Goal: Book appointment/travel/reservation

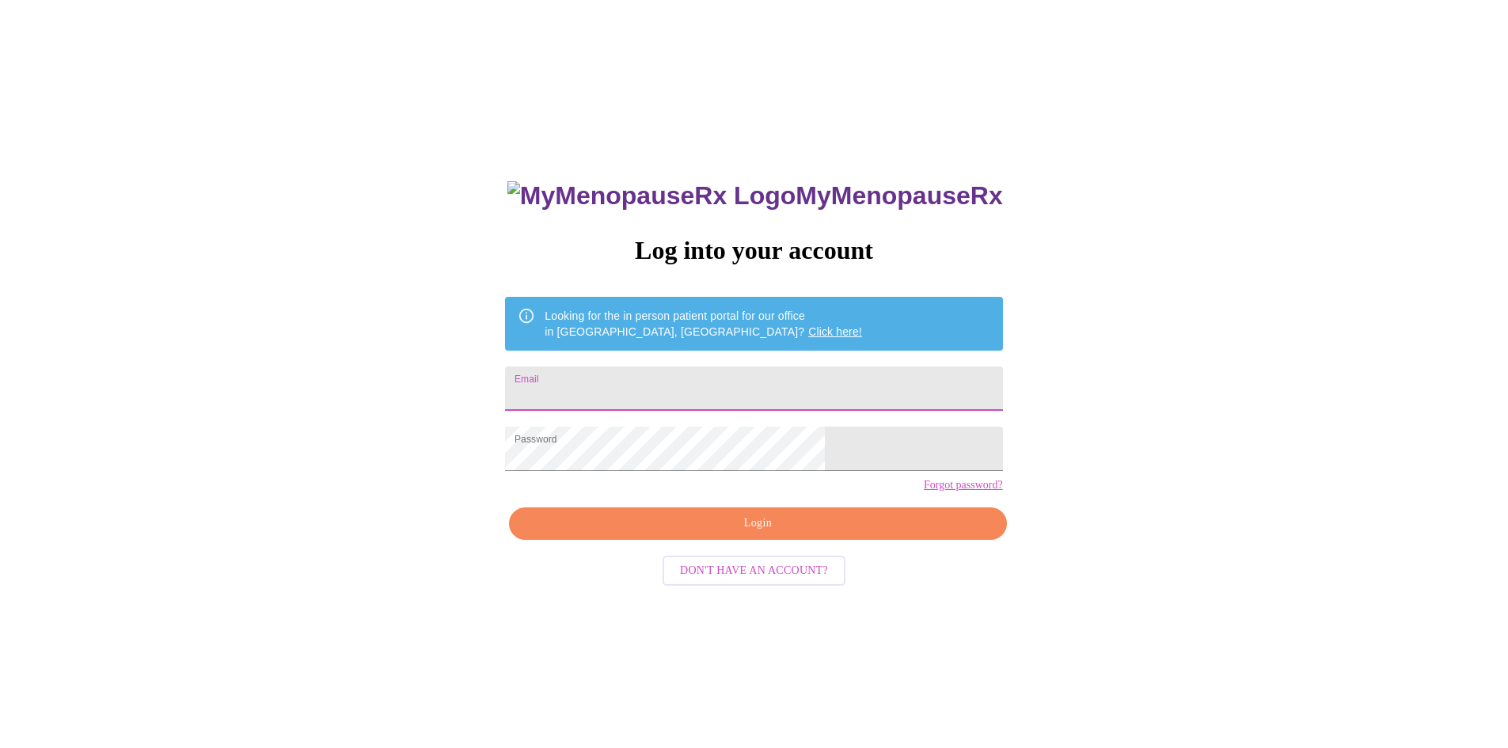
click at [683, 375] on input "Email" at bounding box center [753, 389] width 497 height 44
type input "[EMAIL_ADDRESS][DOMAIN_NAME]"
click at [772, 534] on span "Login" at bounding box center [757, 524] width 461 height 20
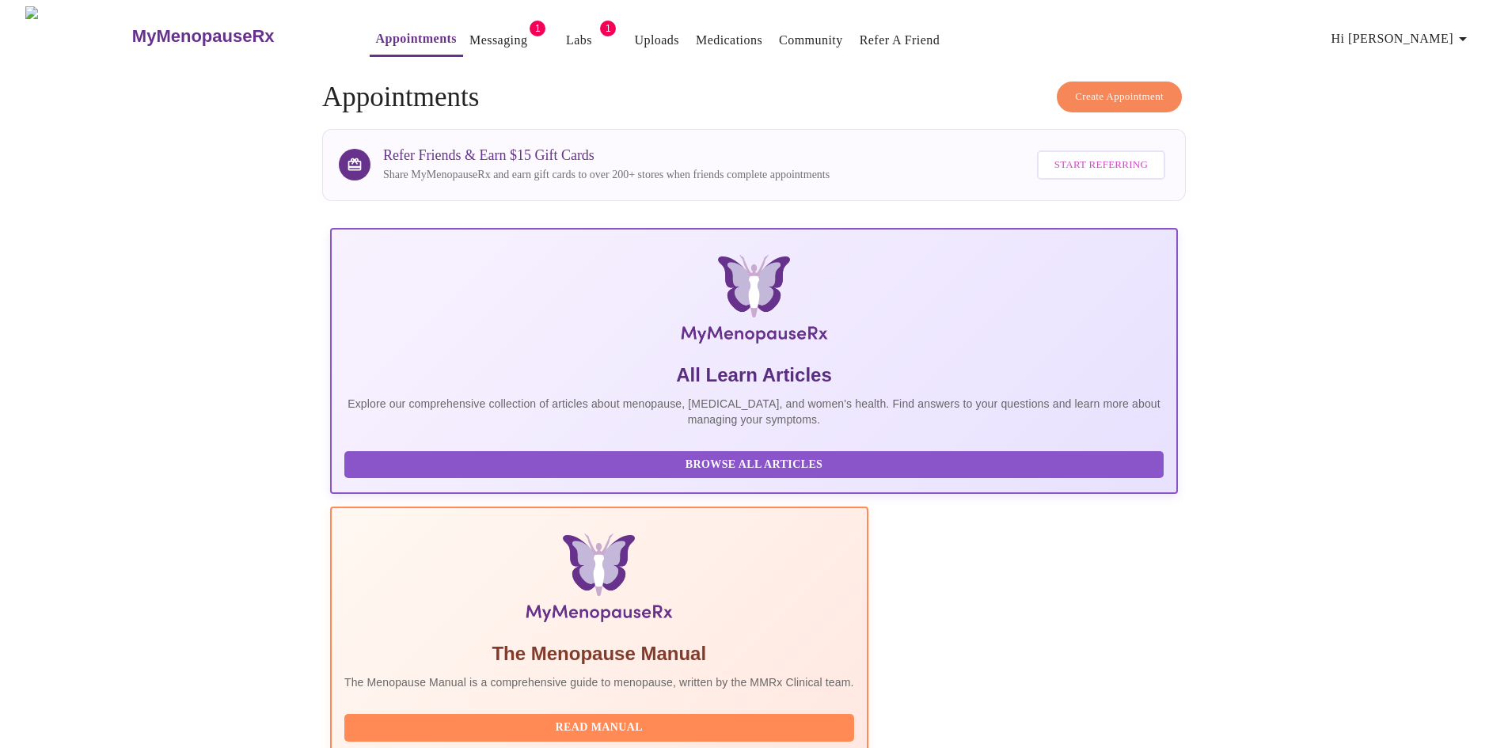
click at [477, 40] on link "Messaging" at bounding box center [498, 40] width 58 height 22
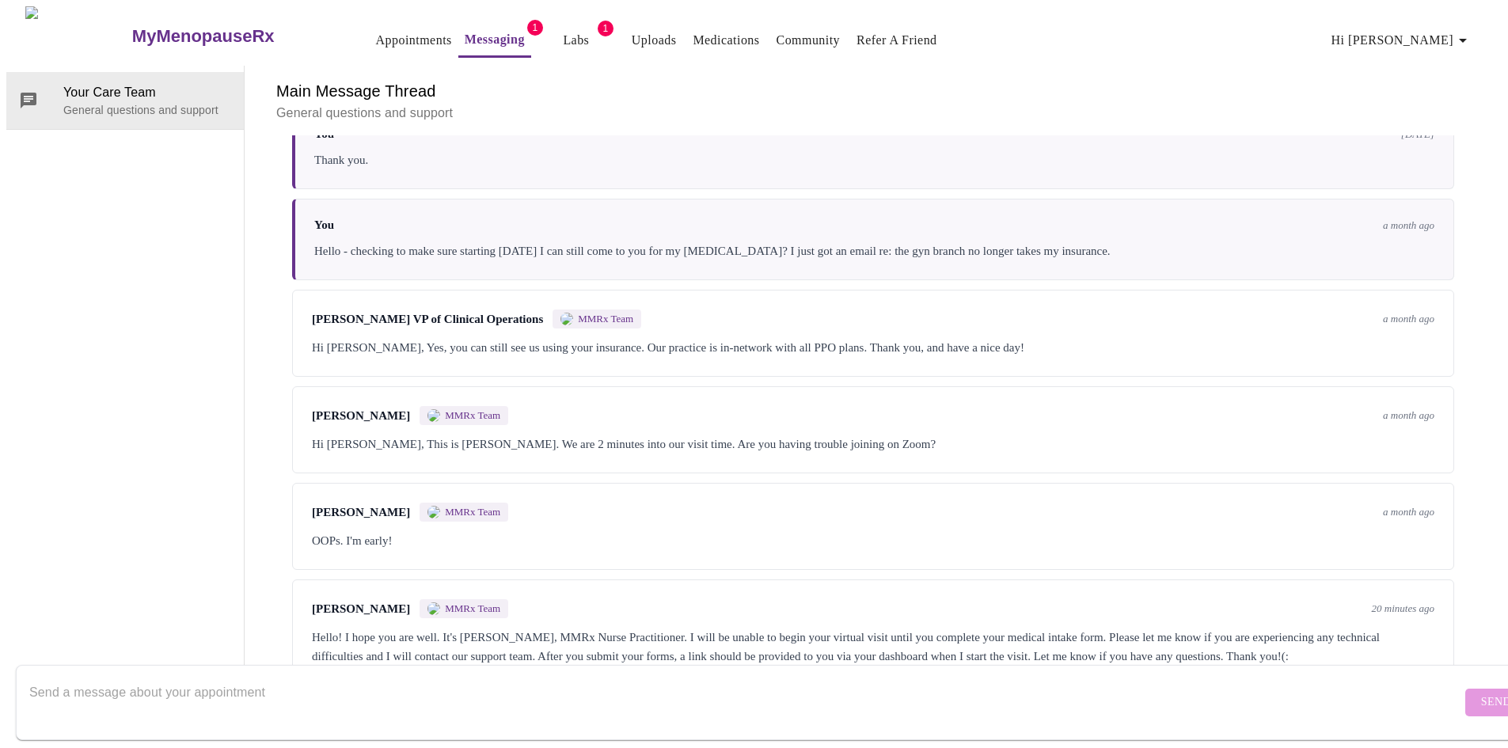
scroll to position [4798, 0]
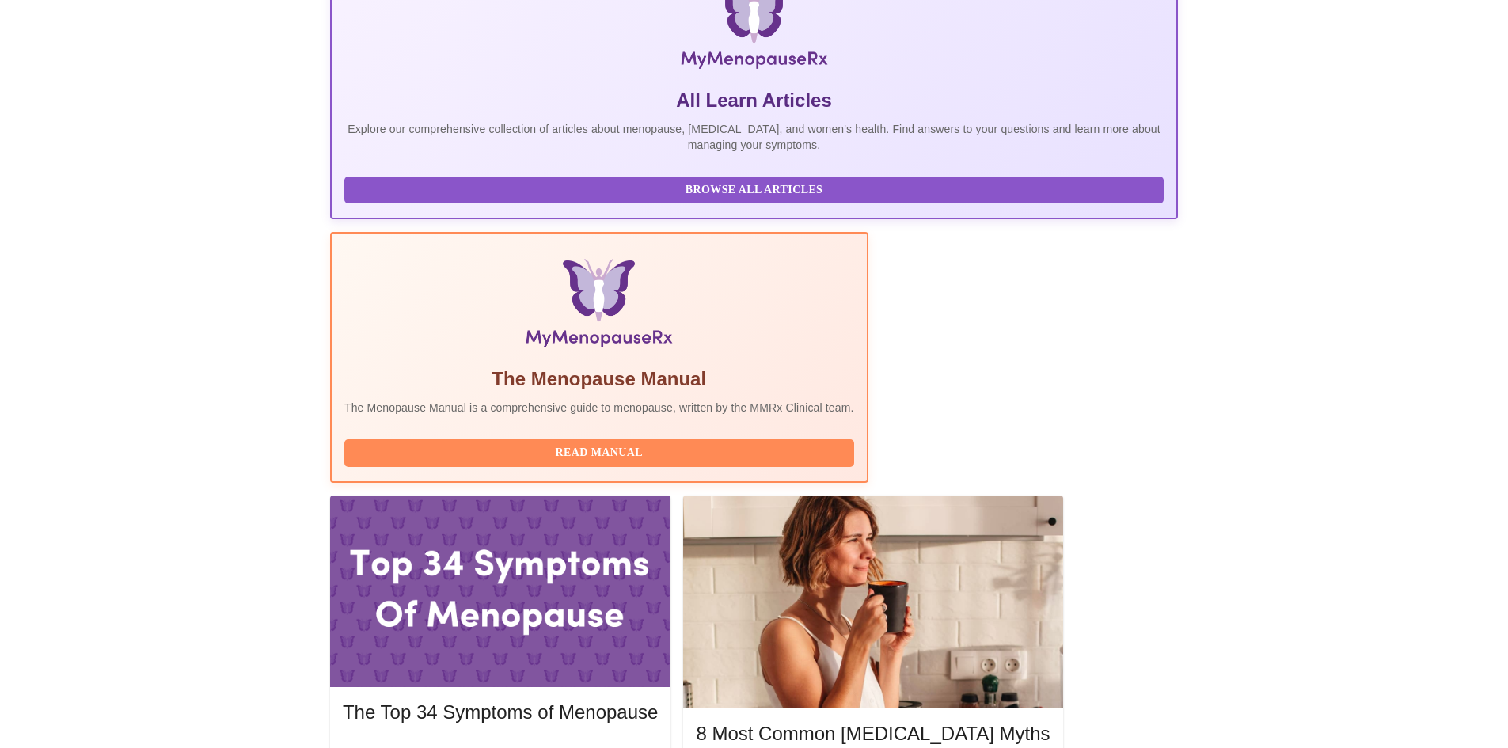
scroll to position [317, 0]
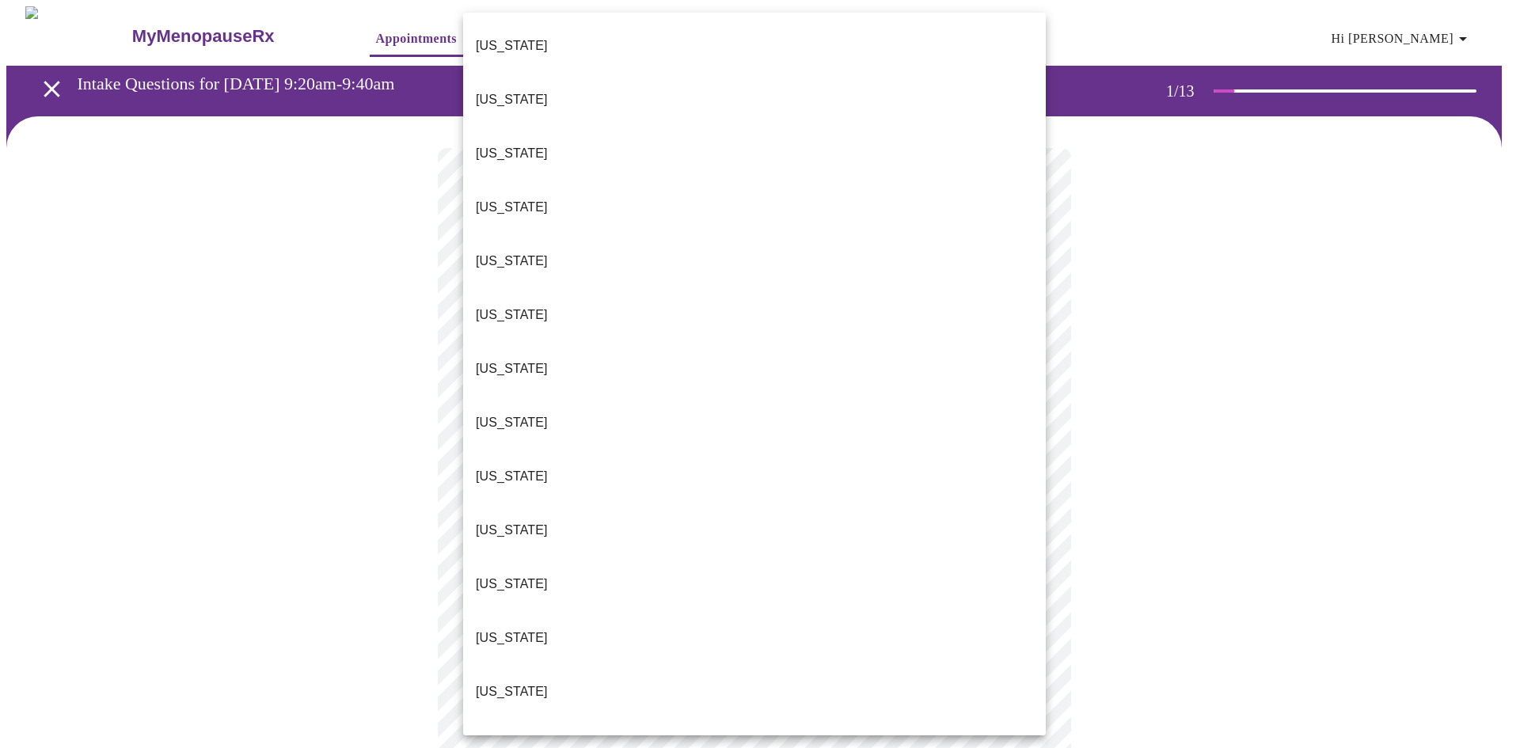
click at [575, 344] on body "MyMenopauseRx Appointments Messaging Labs 1 Uploads Medications Community Refer…" at bounding box center [759, 729] width 1507 height 1446
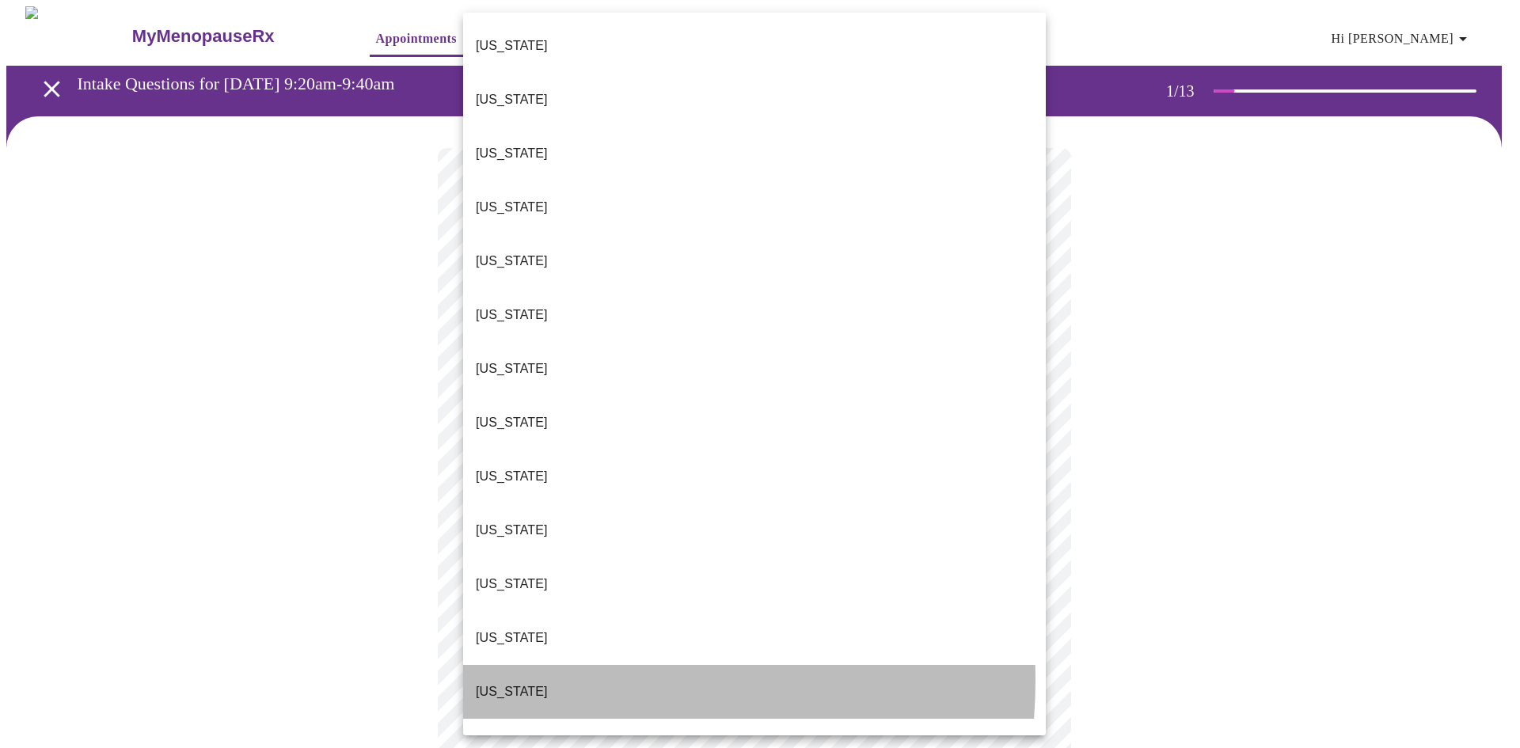
click at [564, 665] on li "[US_STATE]" at bounding box center [754, 692] width 583 height 54
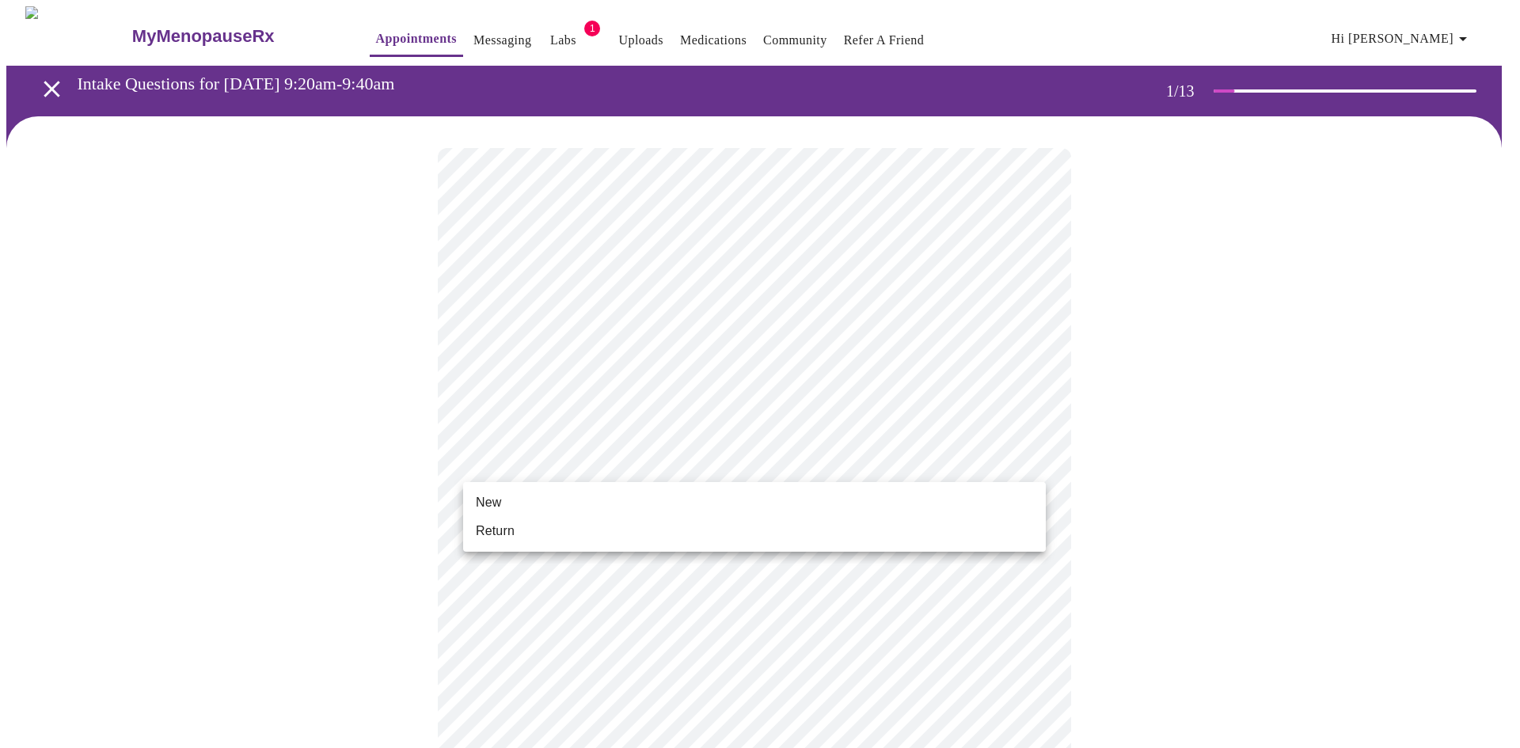
click at [542, 463] on body "MyMenopauseRx Appointments Messaging Labs 1 Uploads Medications Community Refer…" at bounding box center [759, 724] width 1507 height 1437
click at [555, 524] on li "Return" at bounding box center [754, 531] width 583 height 29
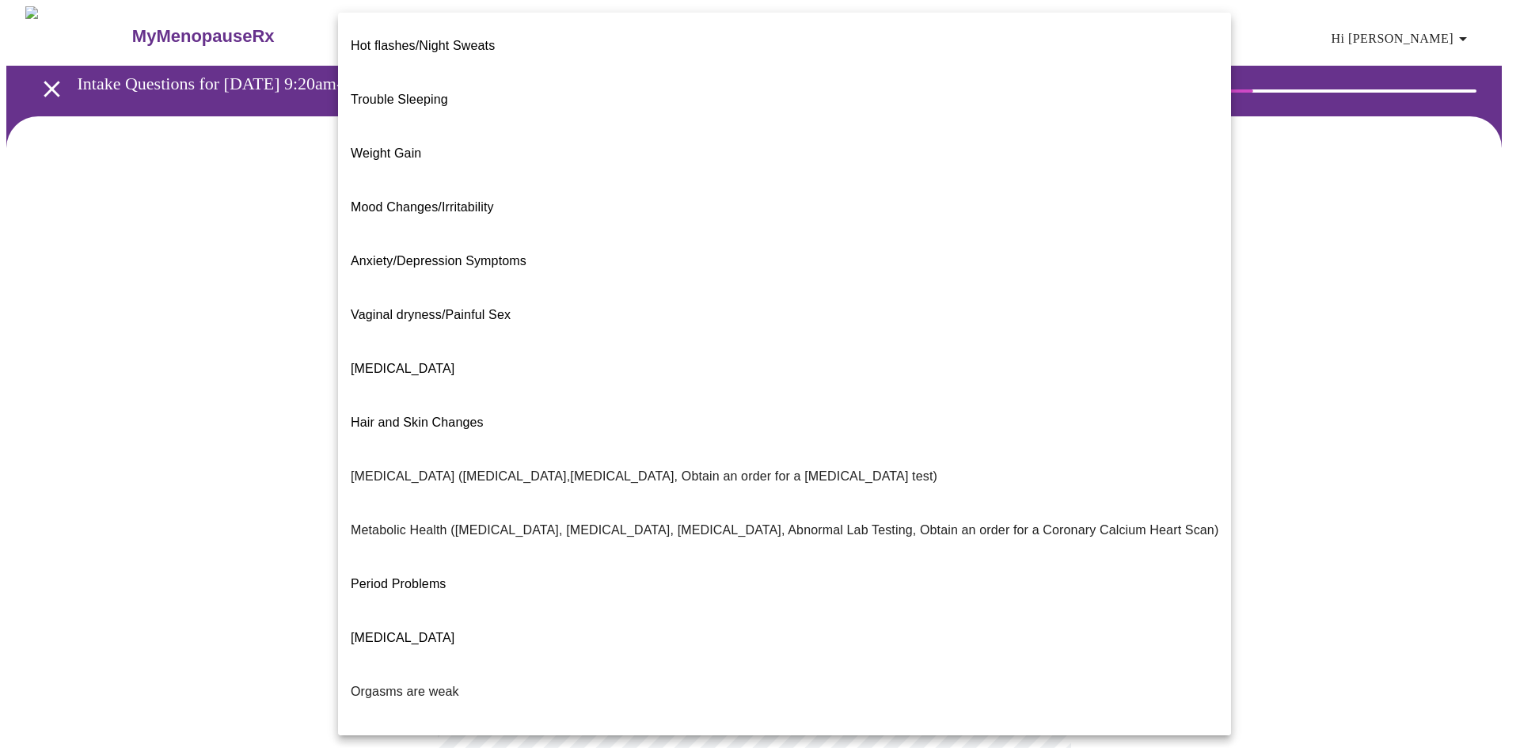
click at [635, 332] on body "MyMenopauseRx Appointments Messaging Labs 1 Uploads Medications Community Refer…" at bounding box center [759, 482] width 1507 height 952
click at [461, 127] on li "Weight Gain" at bounding box center [784, 154] width 893 height 54
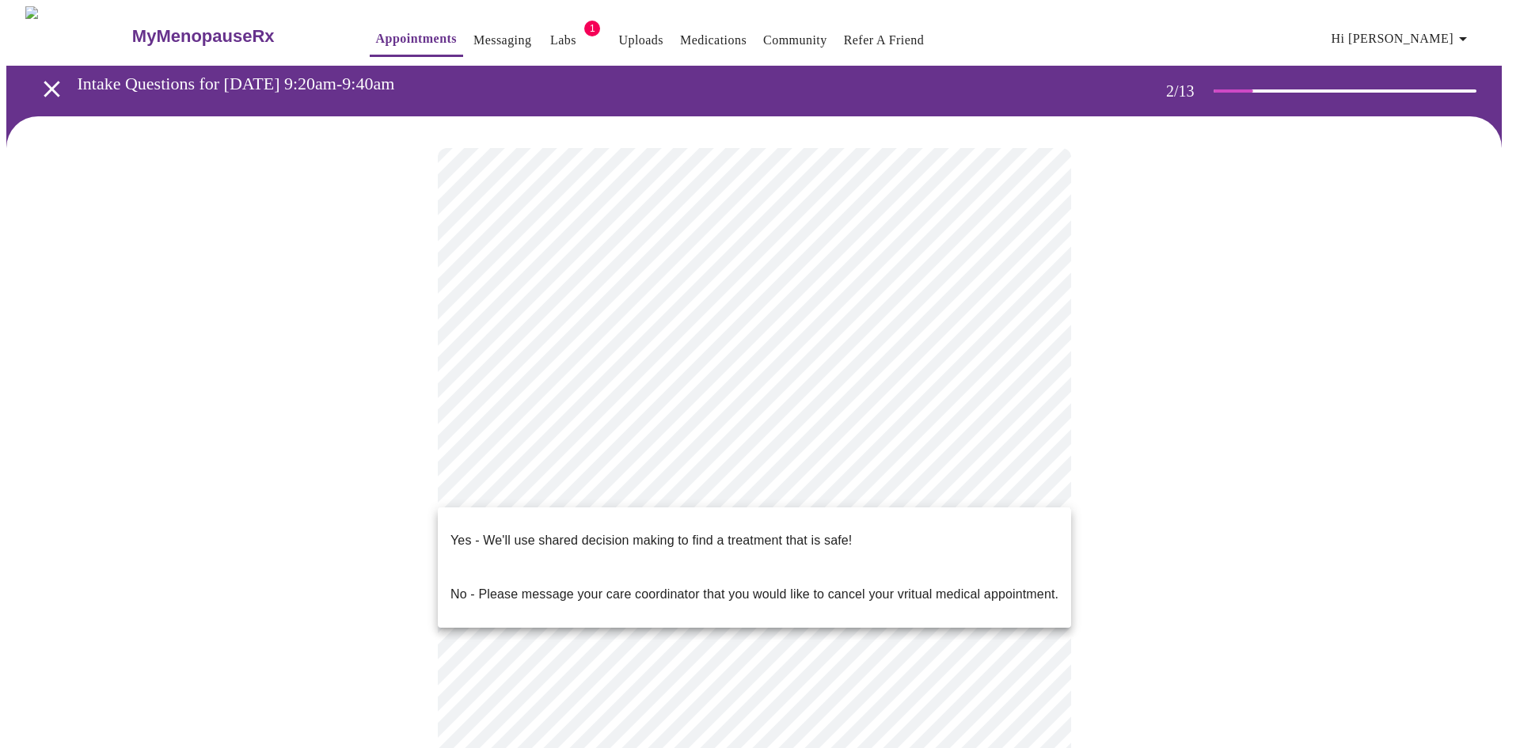
click at [592, 489] on body "MyMenopauseRx Appointments Messaging Labs 1 Uploads Medications Community Refer…" at bounding box center [759, 477] width 1507 height 942
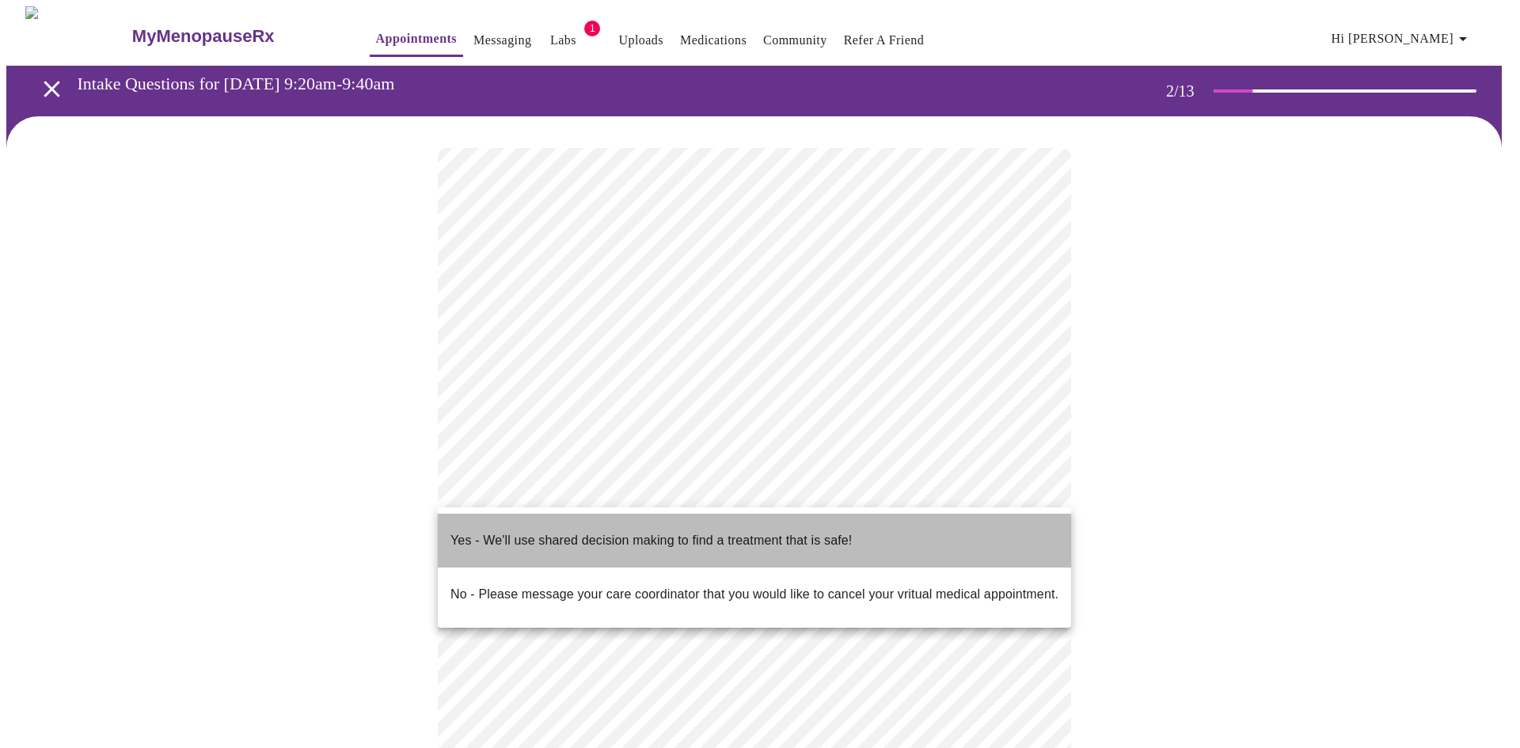
click at [589, 533] on p "Yes - We'll use shared decision making to find a treatment that is safe!" at bounding box center [650, 540] width 401 height 19
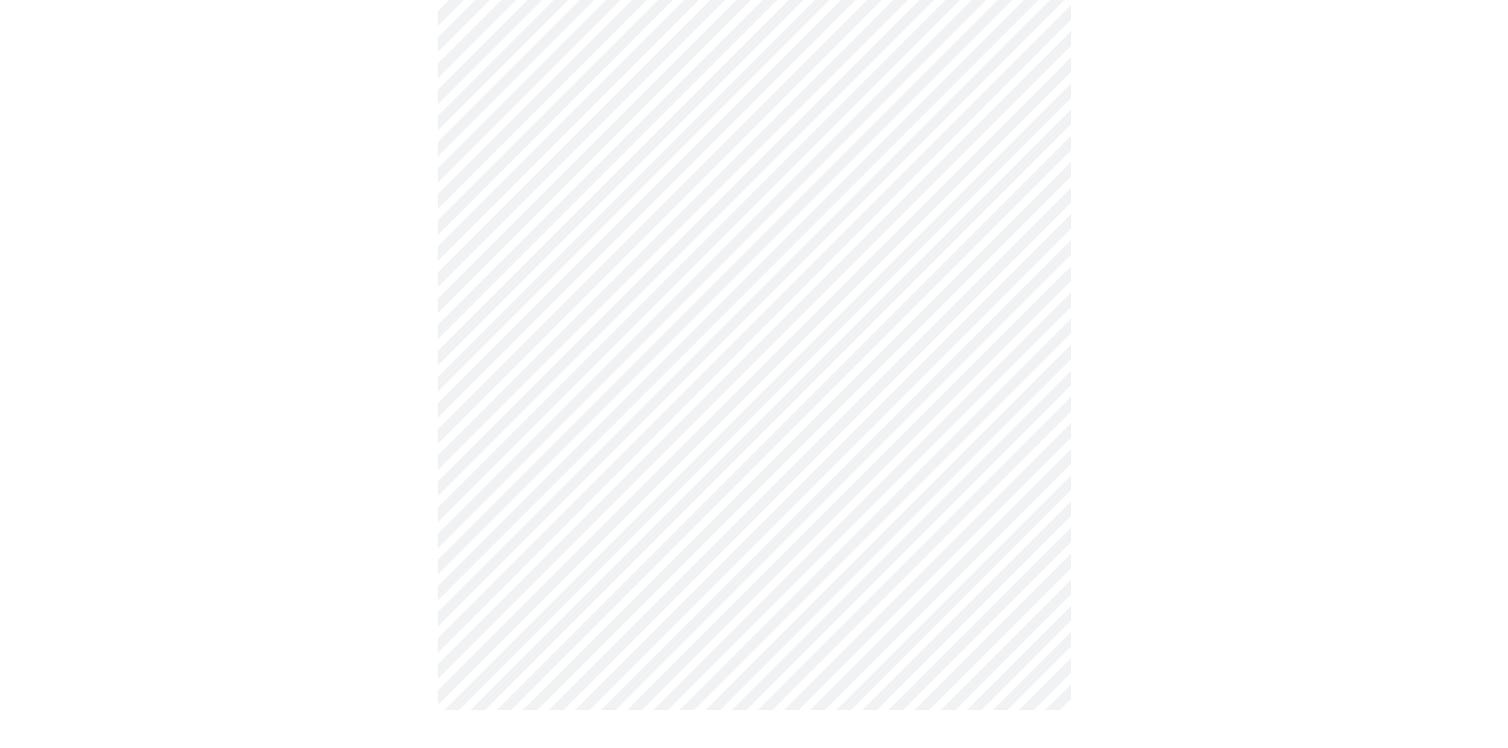
scroll to position [150, 0]
click at [399, 538] on div at bounding box center [753, 360] width 1495 height 789
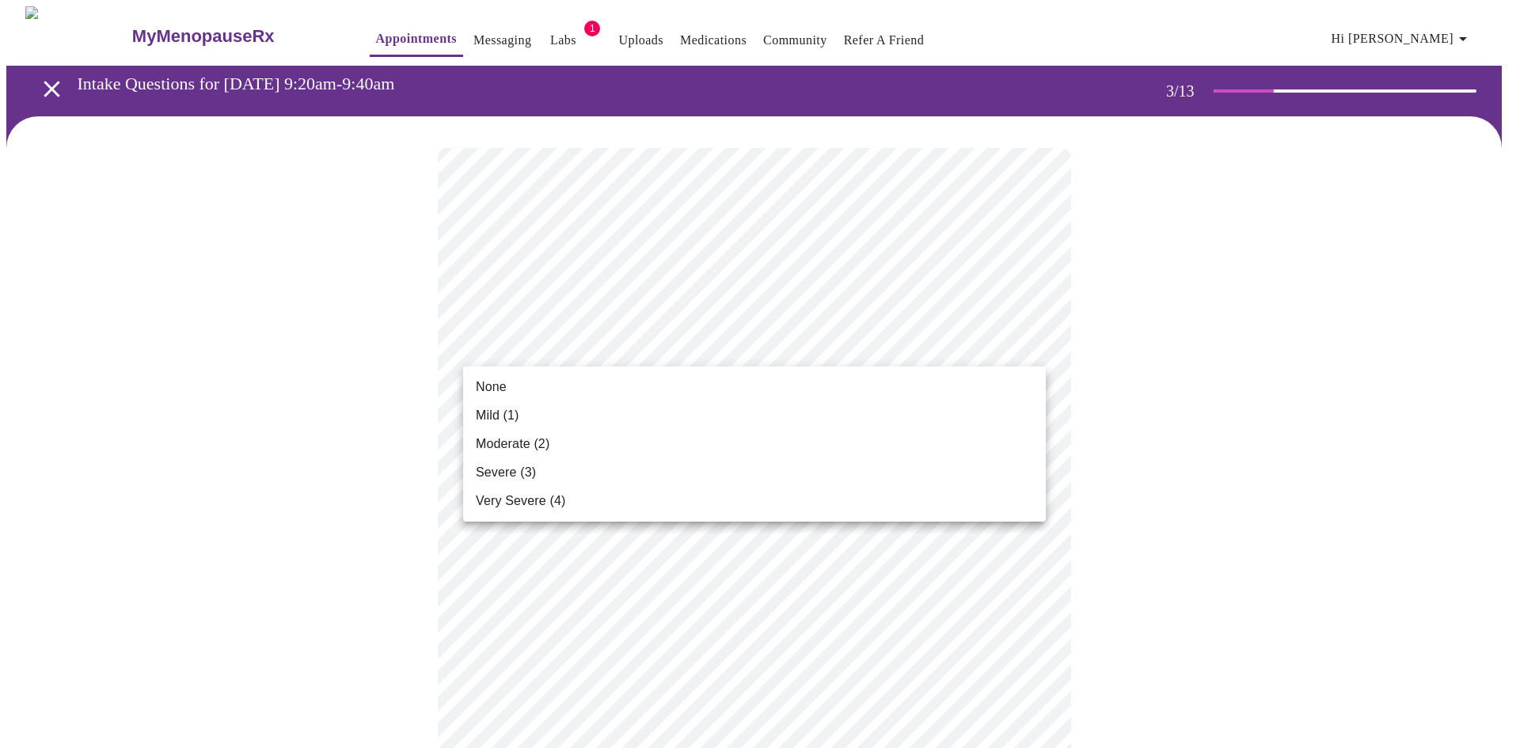
click at [507, 416] on span "Mild (1)" at bounding box center [498, 415] width 44 height 19
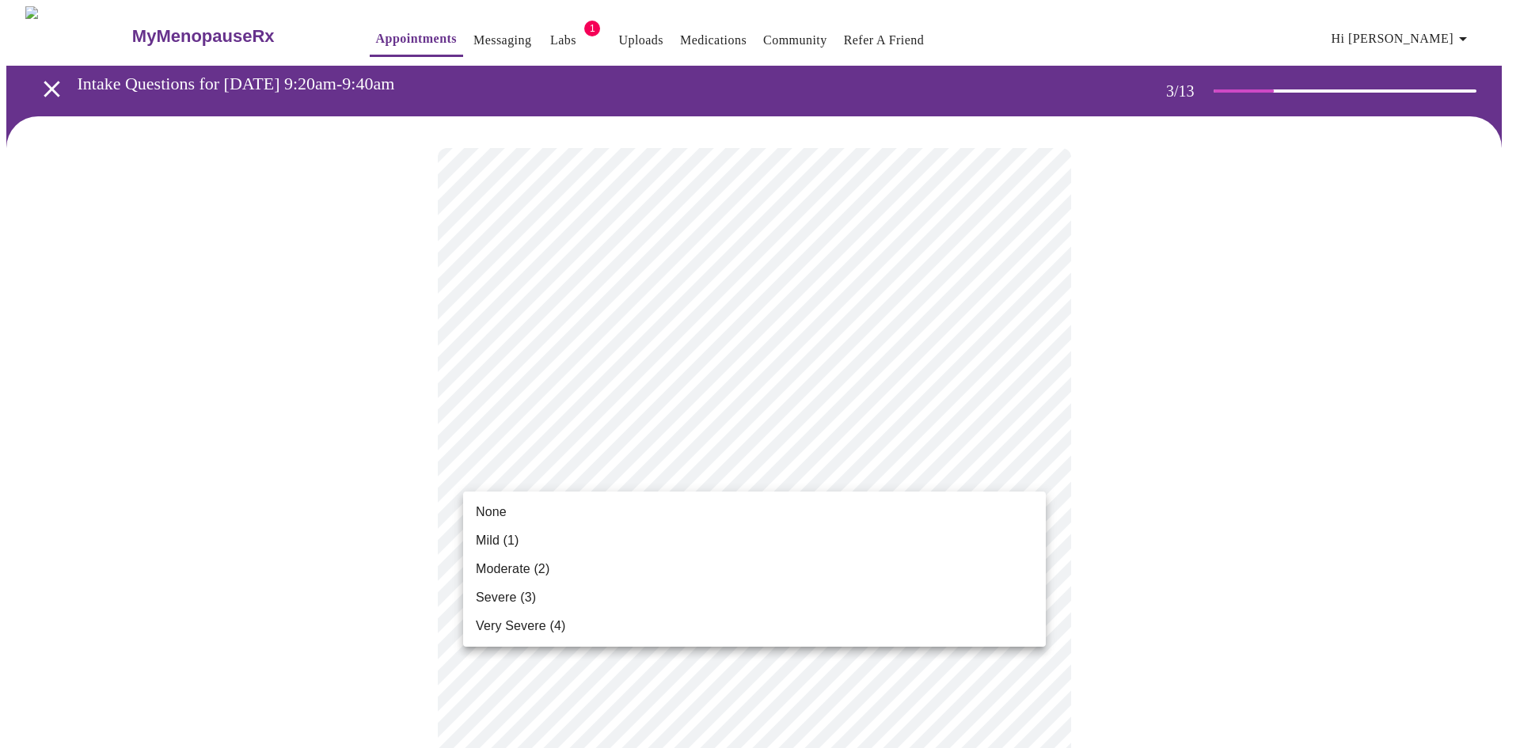
click at [566, 504] on li "None" at bounding box center [754, 512] width 583 height 29
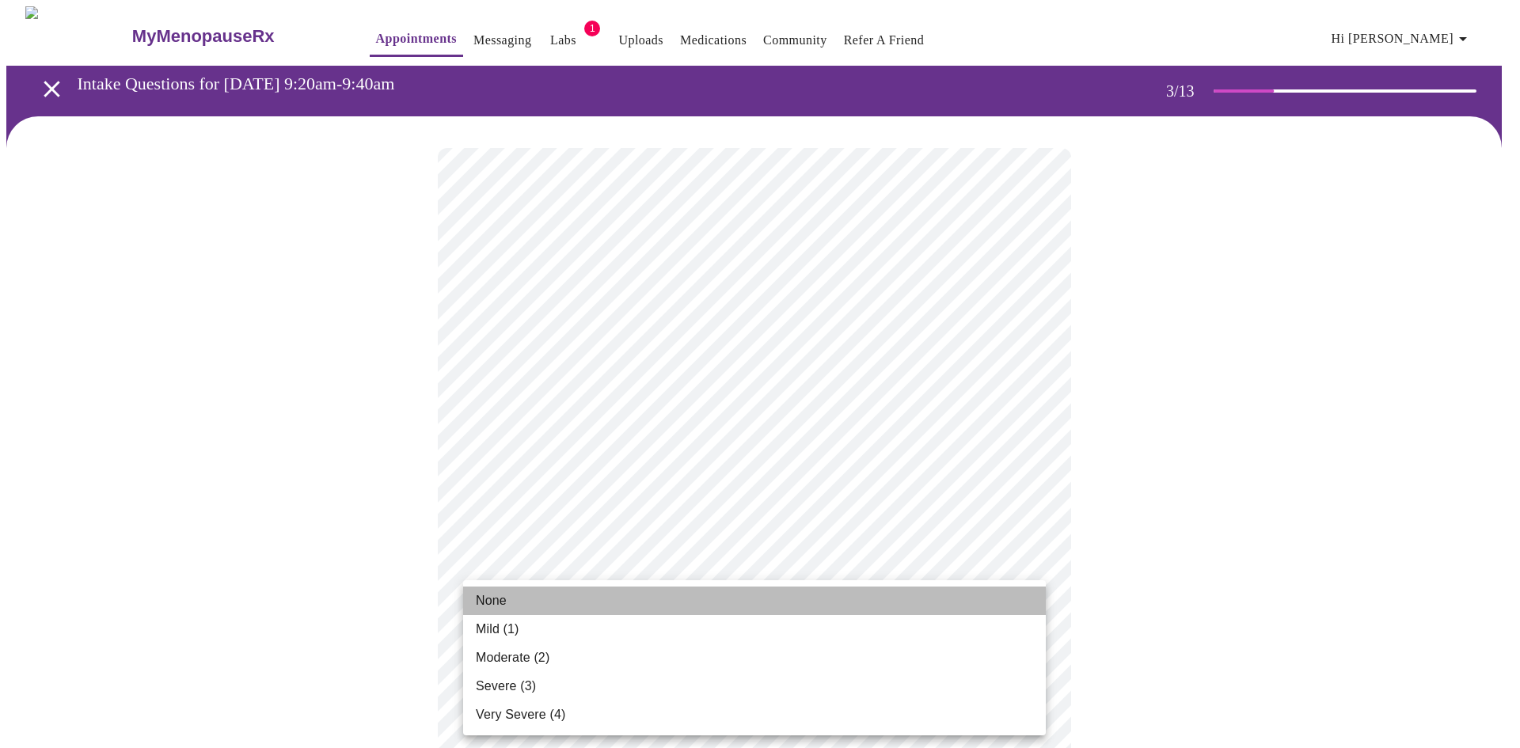
click at [585, 605] on li "None" at bounding box center [754, 601] width 583 height 29
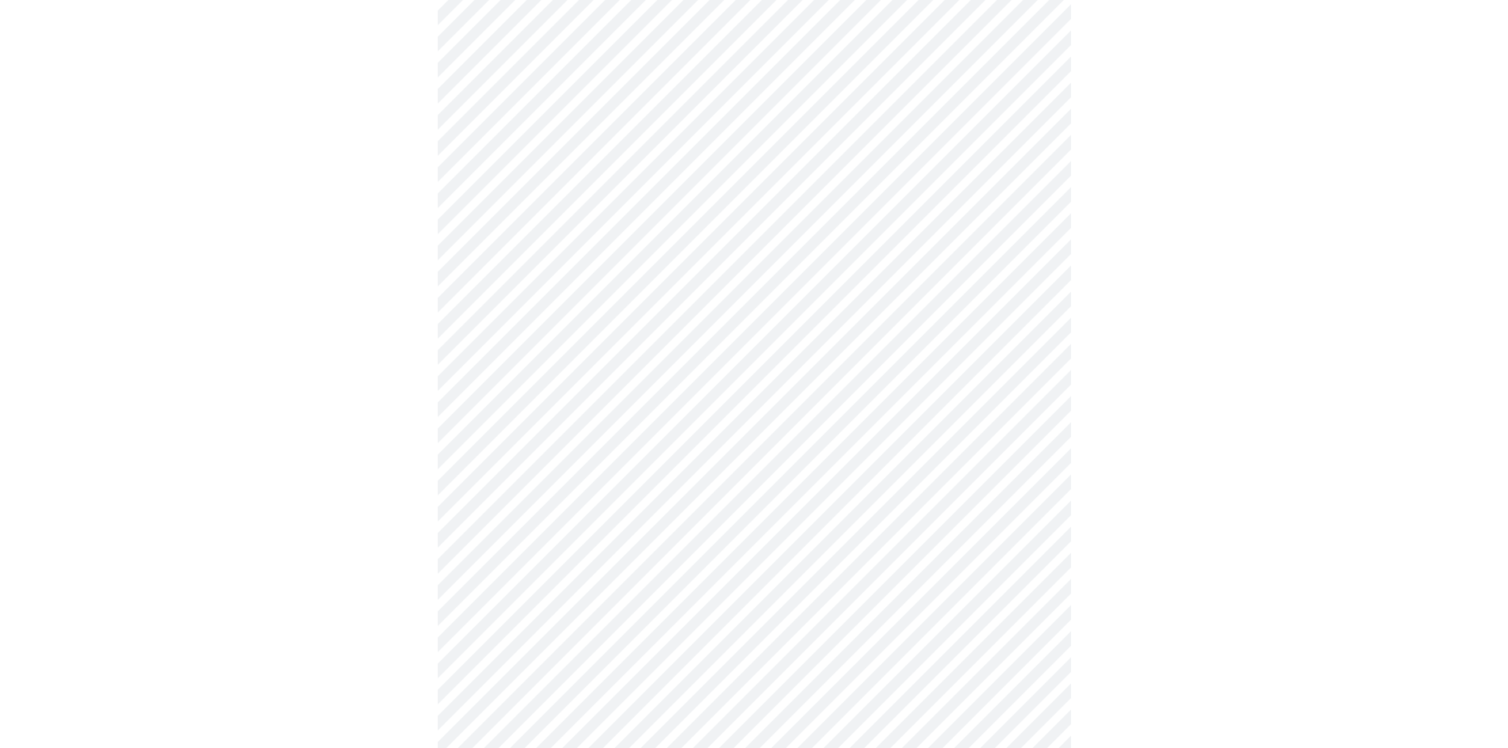
scroll to position [238, 0]
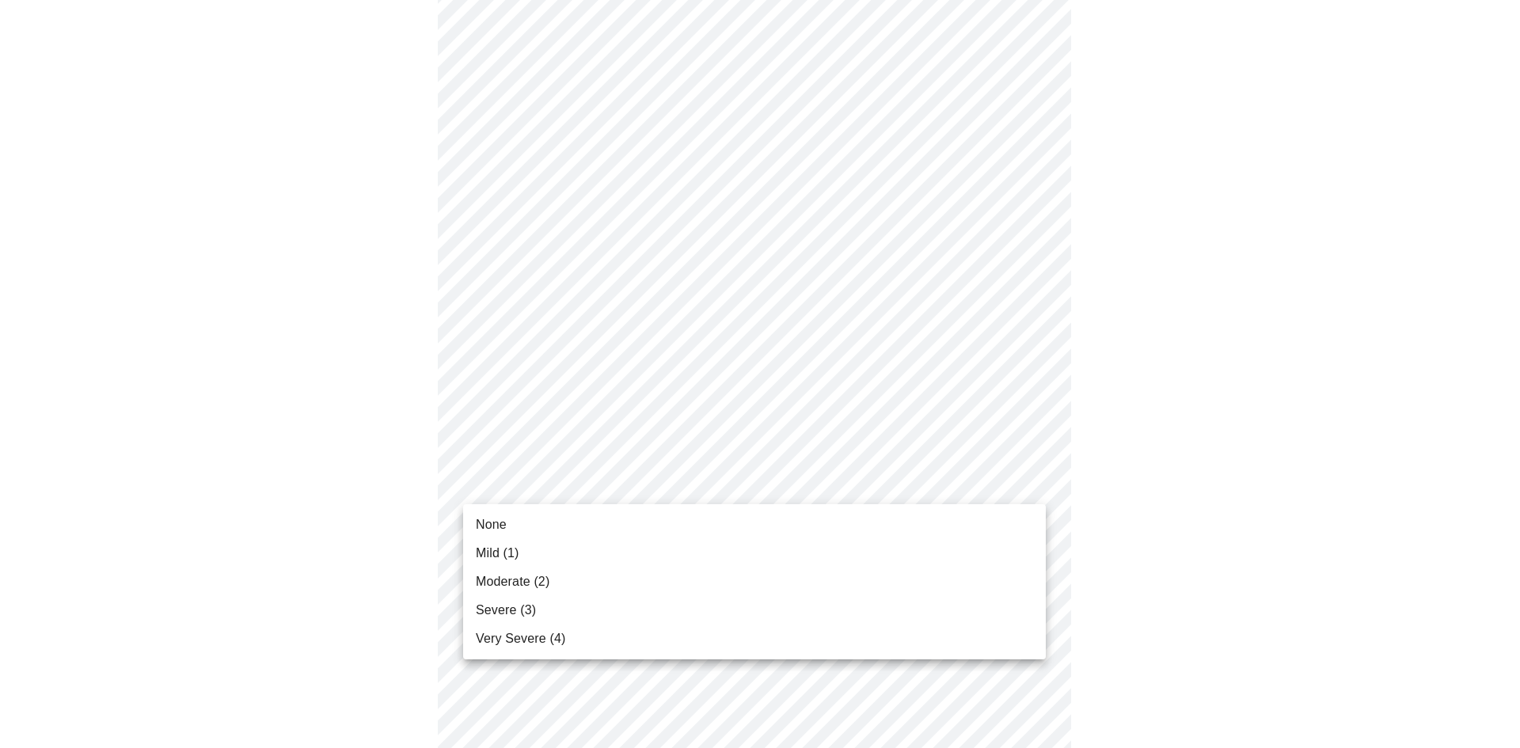
click at [549, 521] on li "None" at bounding box center [754, 525] width 583 height 29
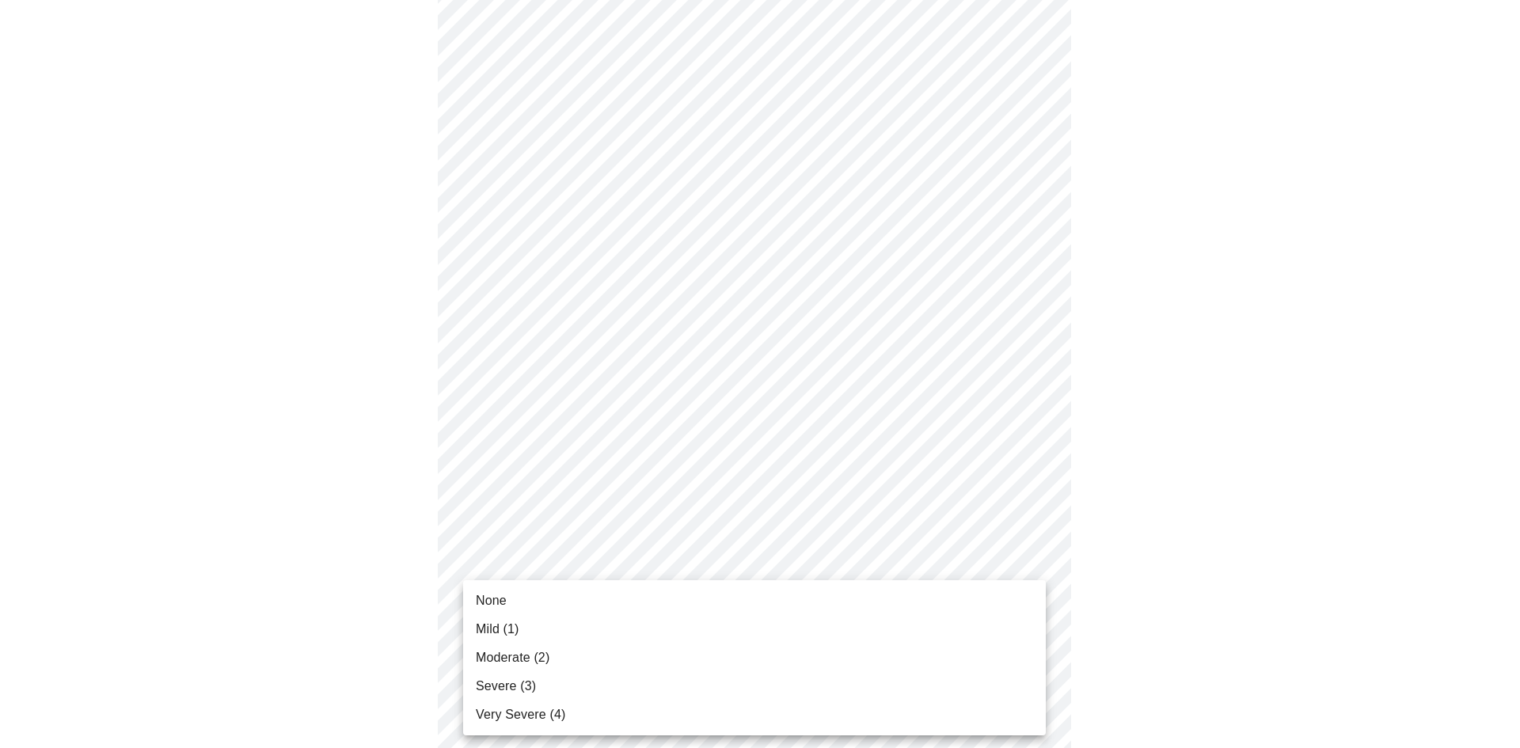
click at [545, 637] on li "Mild (1)" at bounding box center [754, 629] width 583 height 29
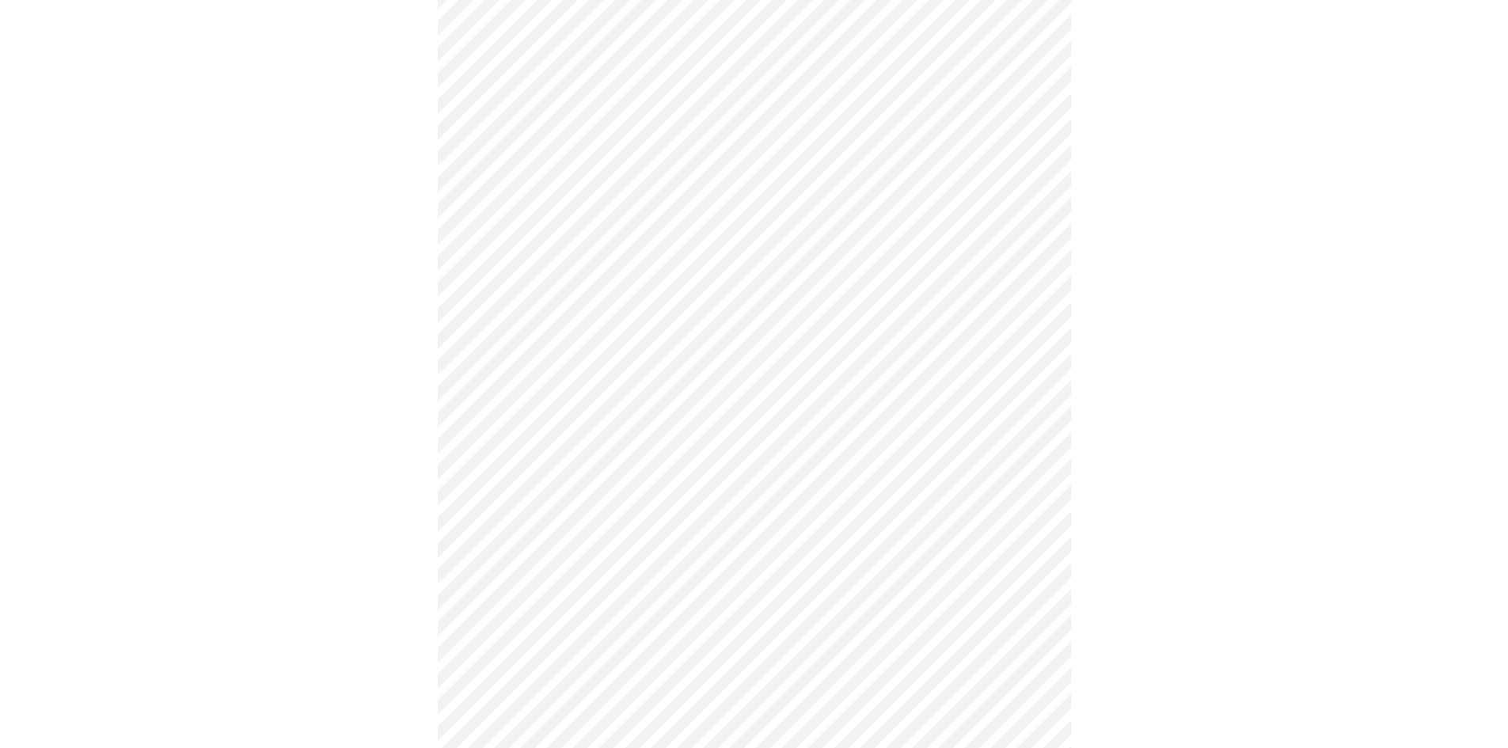
scroll to position [475, 0]
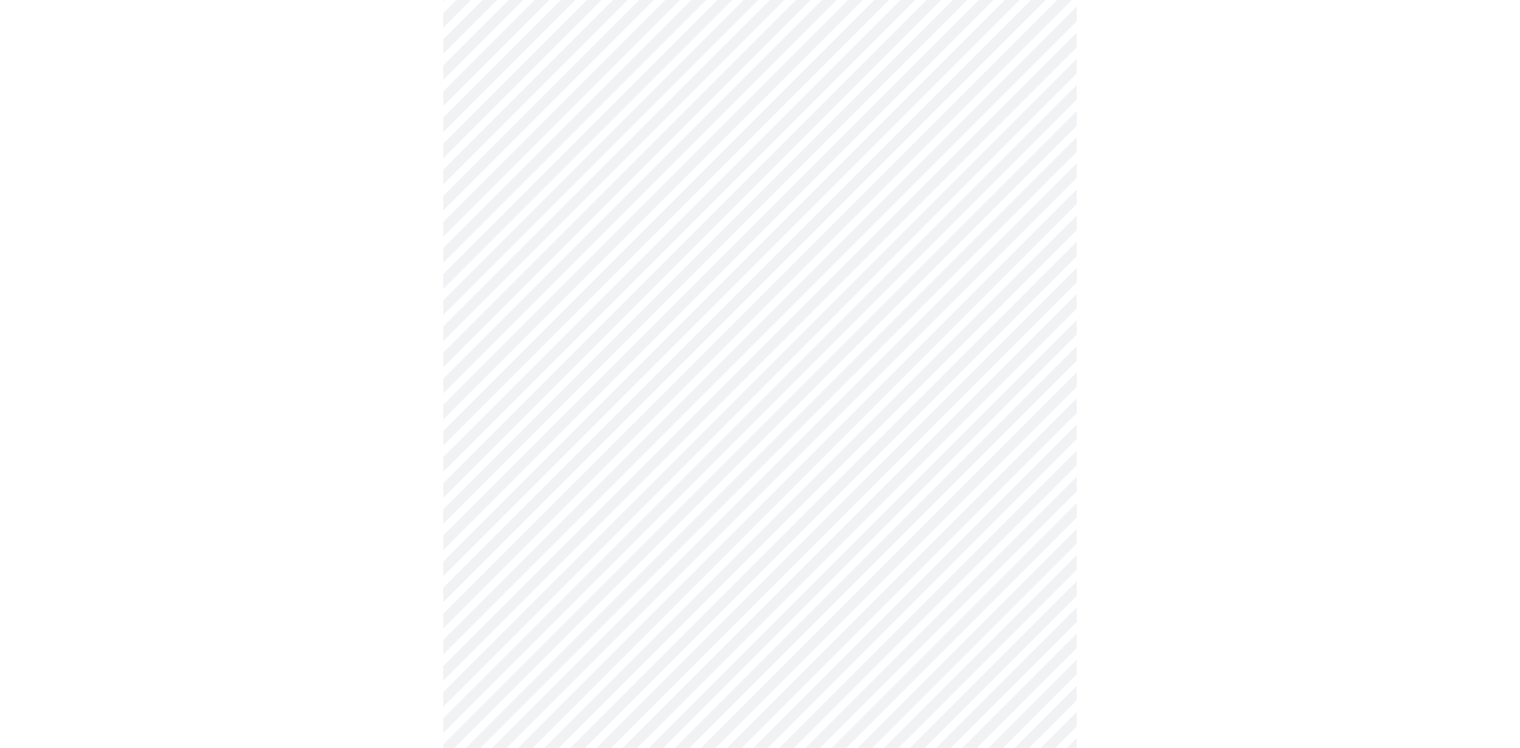
click at [580, 446] on body "MyMenopauseRx Appointments Messaging Labs 1 Uploads Medications Community Refer…" at bounding box center [759, 528] width 1507 height 1995
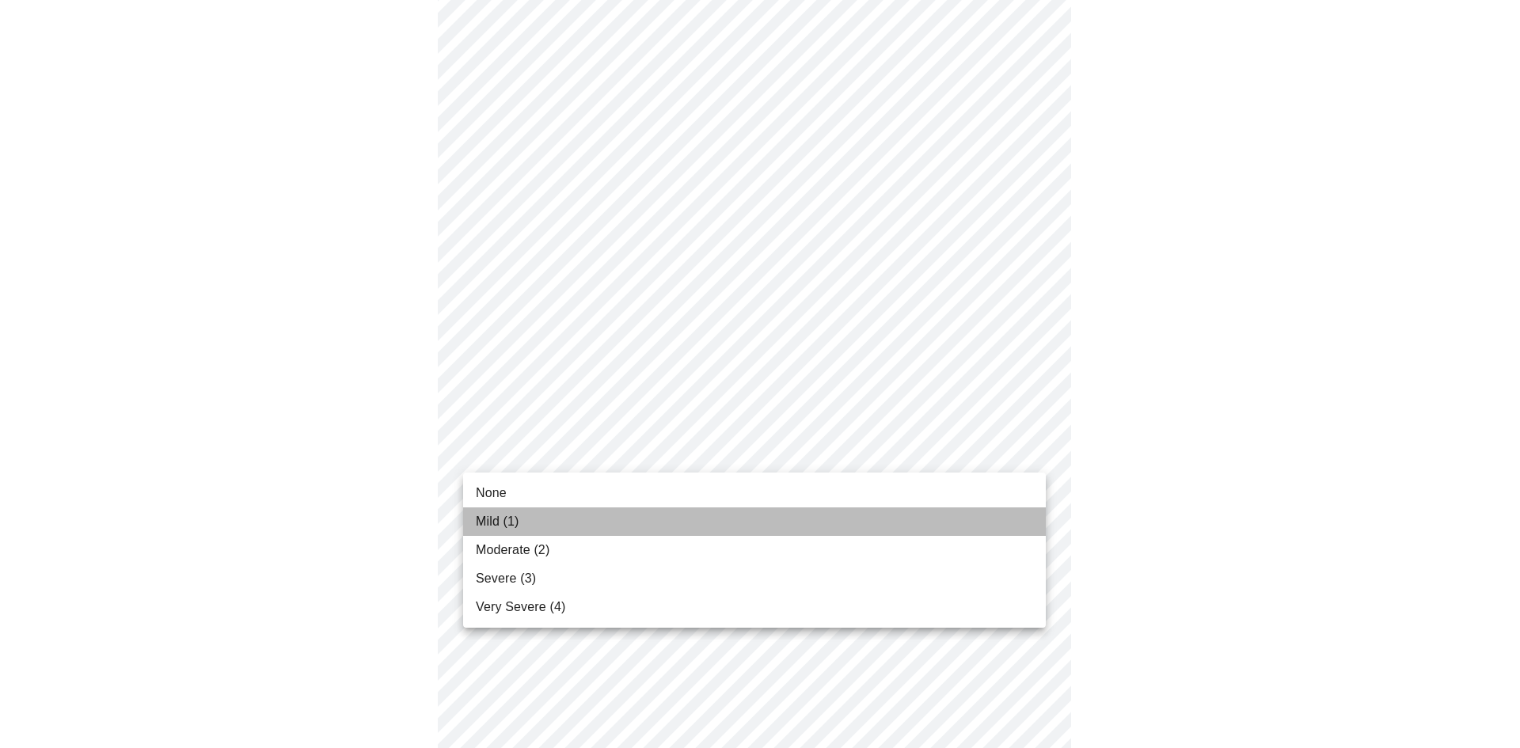
click at [561, 523] on li "Mild (1)" at bounding box center [754, 521] width 583 height 29
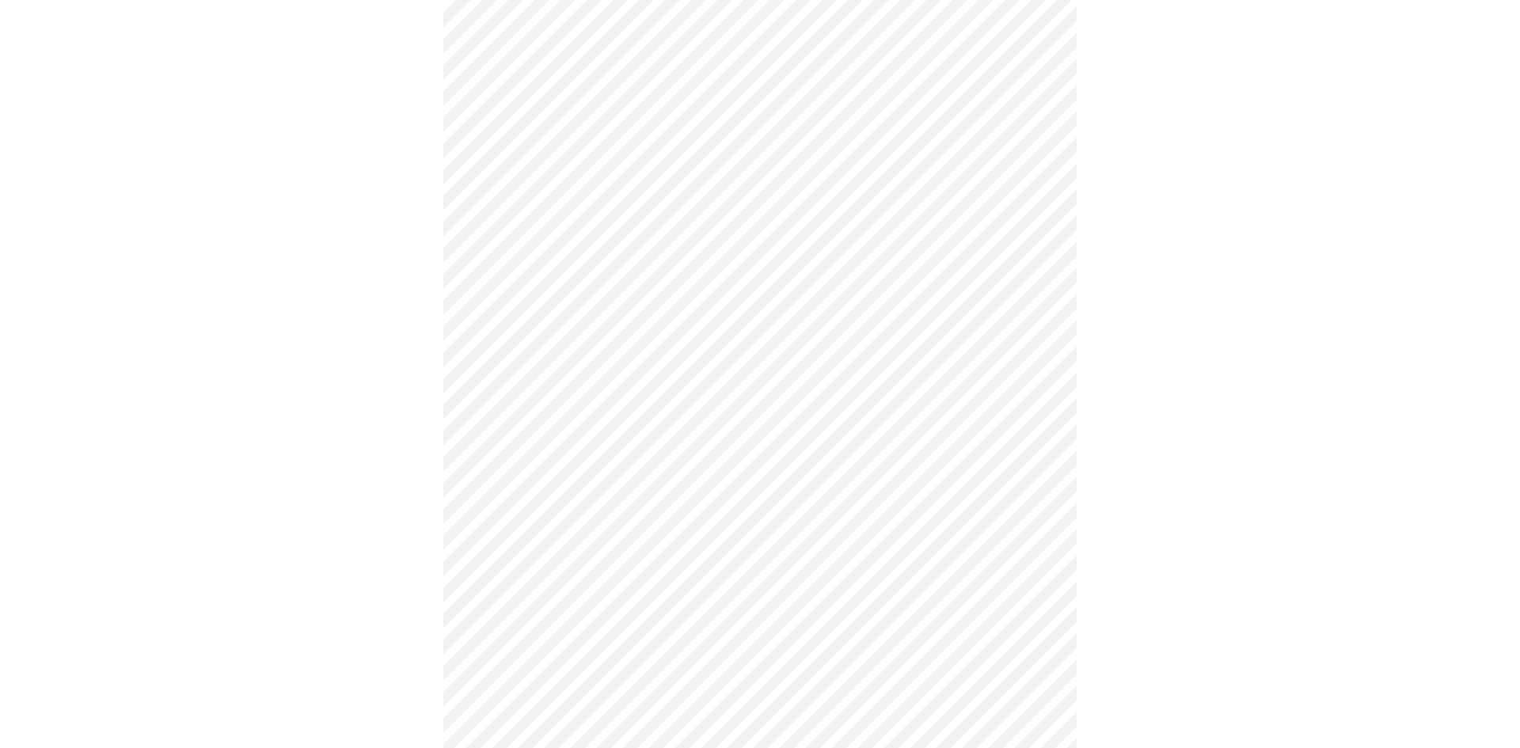
click at [597, 569] on body "MyMenopauseRx Appointments Messaging Labs 1 Uploads Medications Community Refer…" at bounding box center [759, 517] width 1507 height 1973
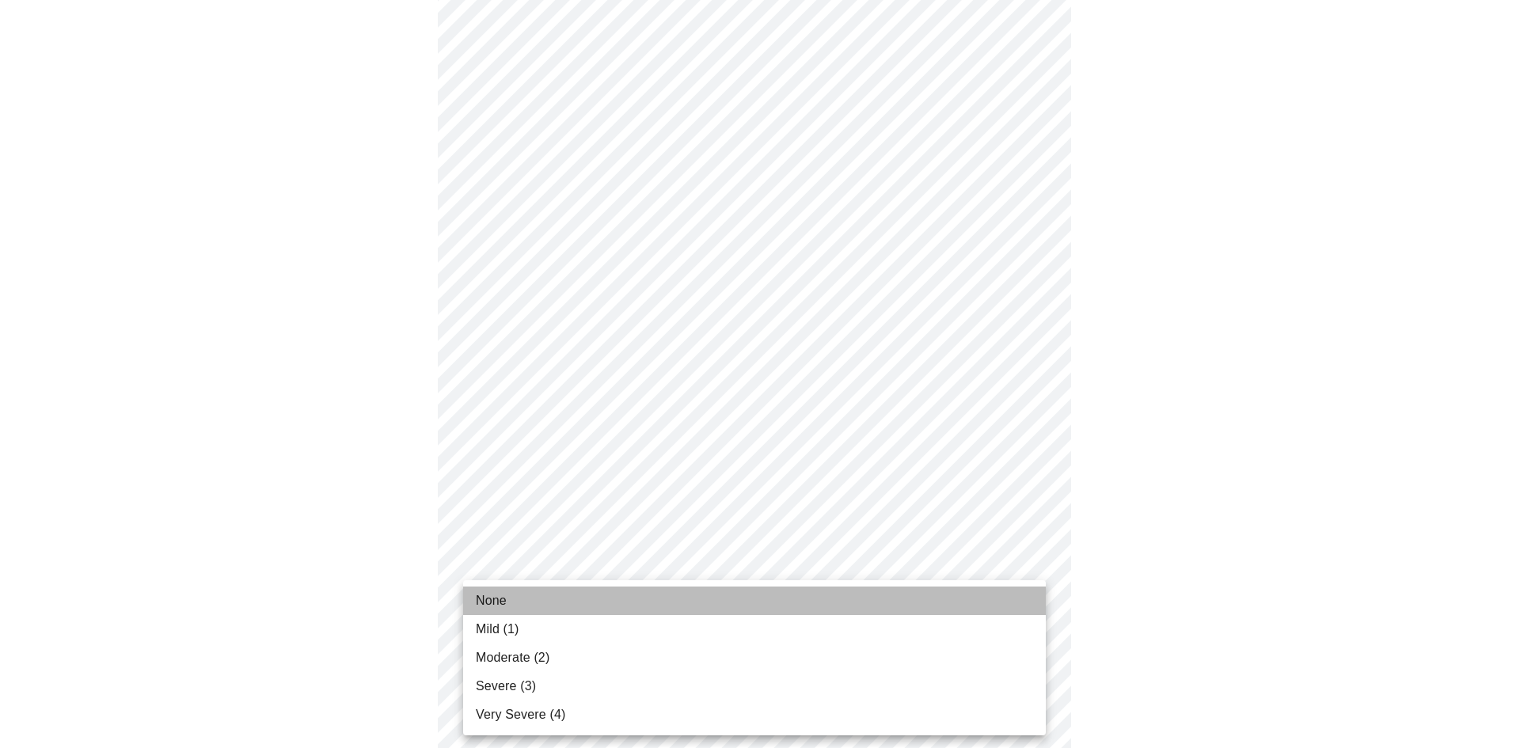
click at [584, 590] on li "None" at bounding box center [754, 601] width 583 height 29
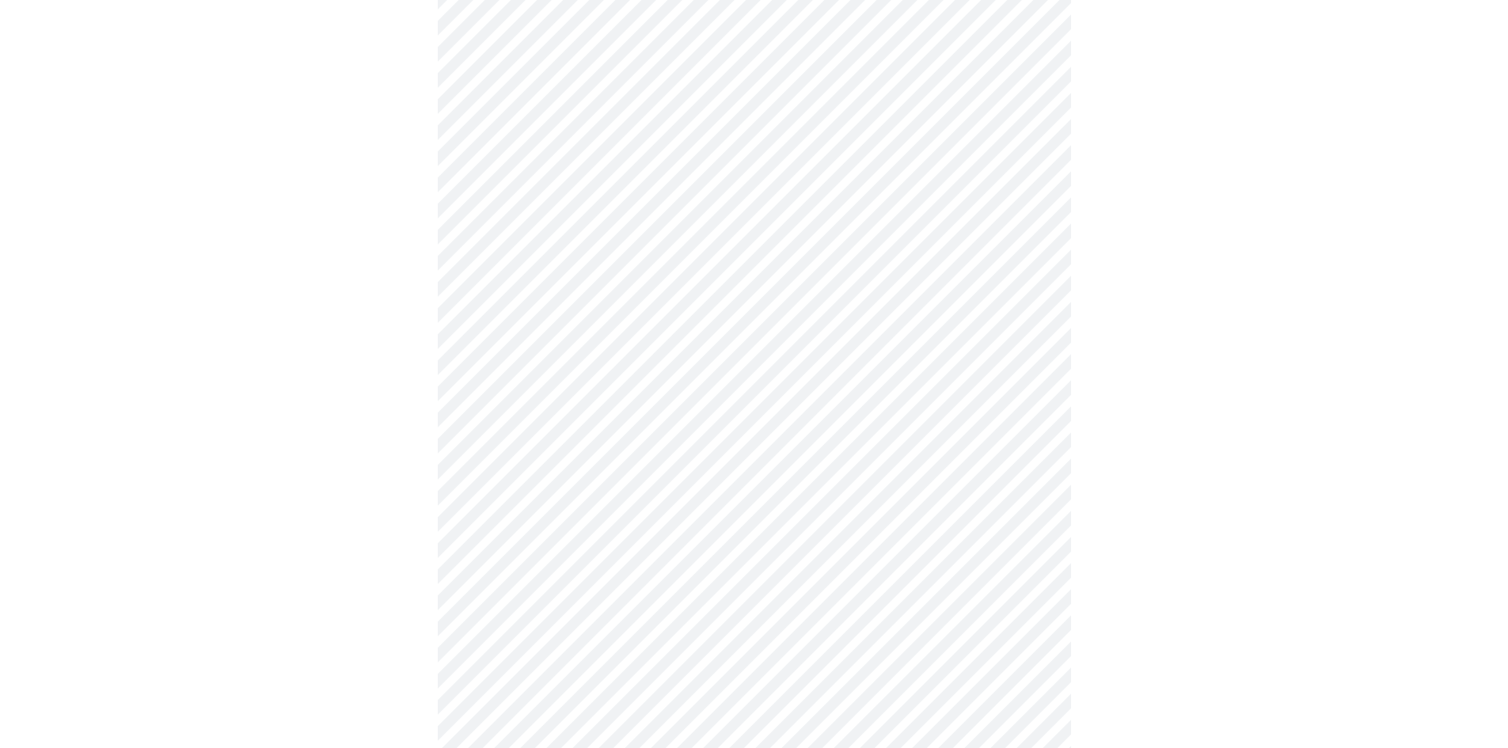
scroll to position [792, 0]
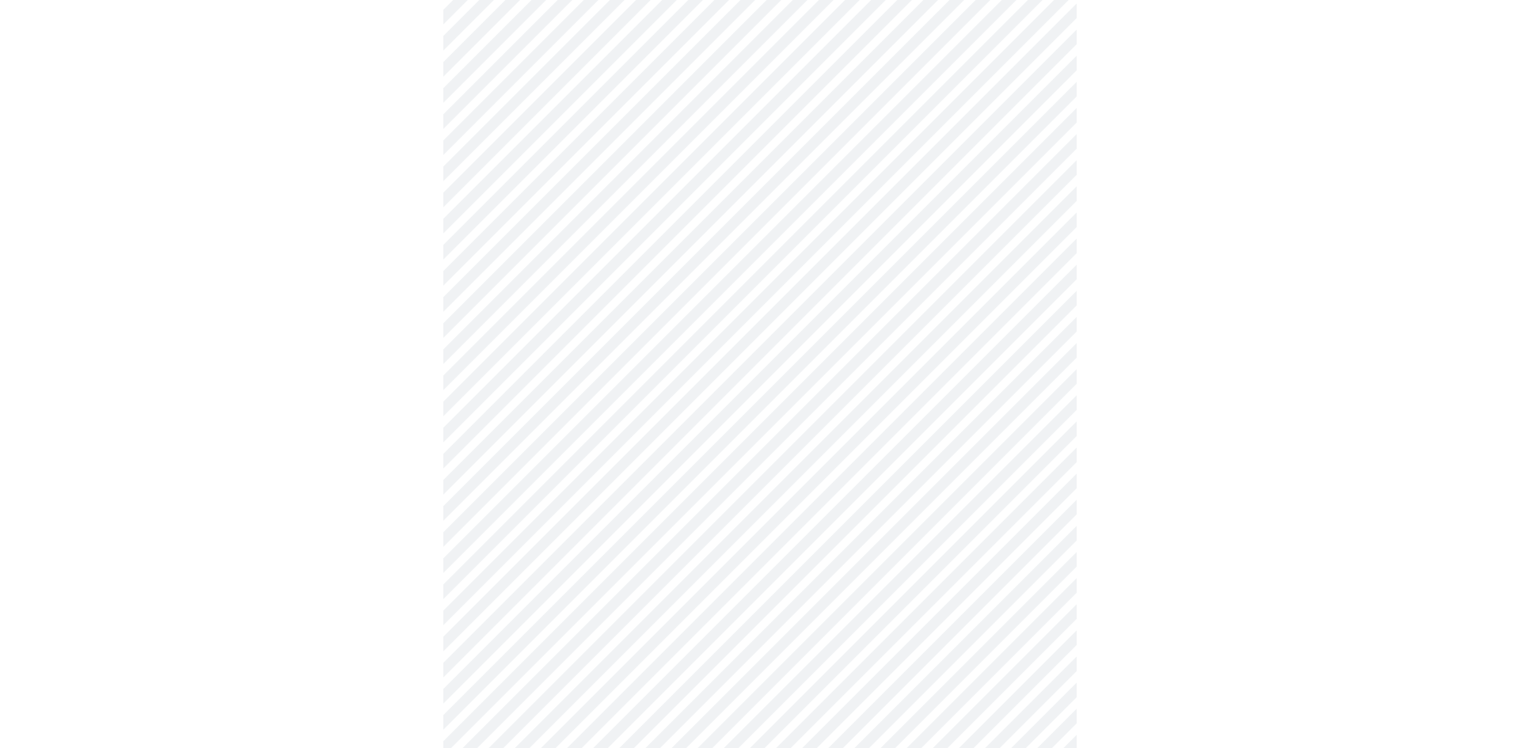
click at [568, 390] on body "MyMenopauseRx Appointments Messaging Labs 1 Uploads Medications Community Refer…" at bounding box center [759, 190] width 1507 height 1951
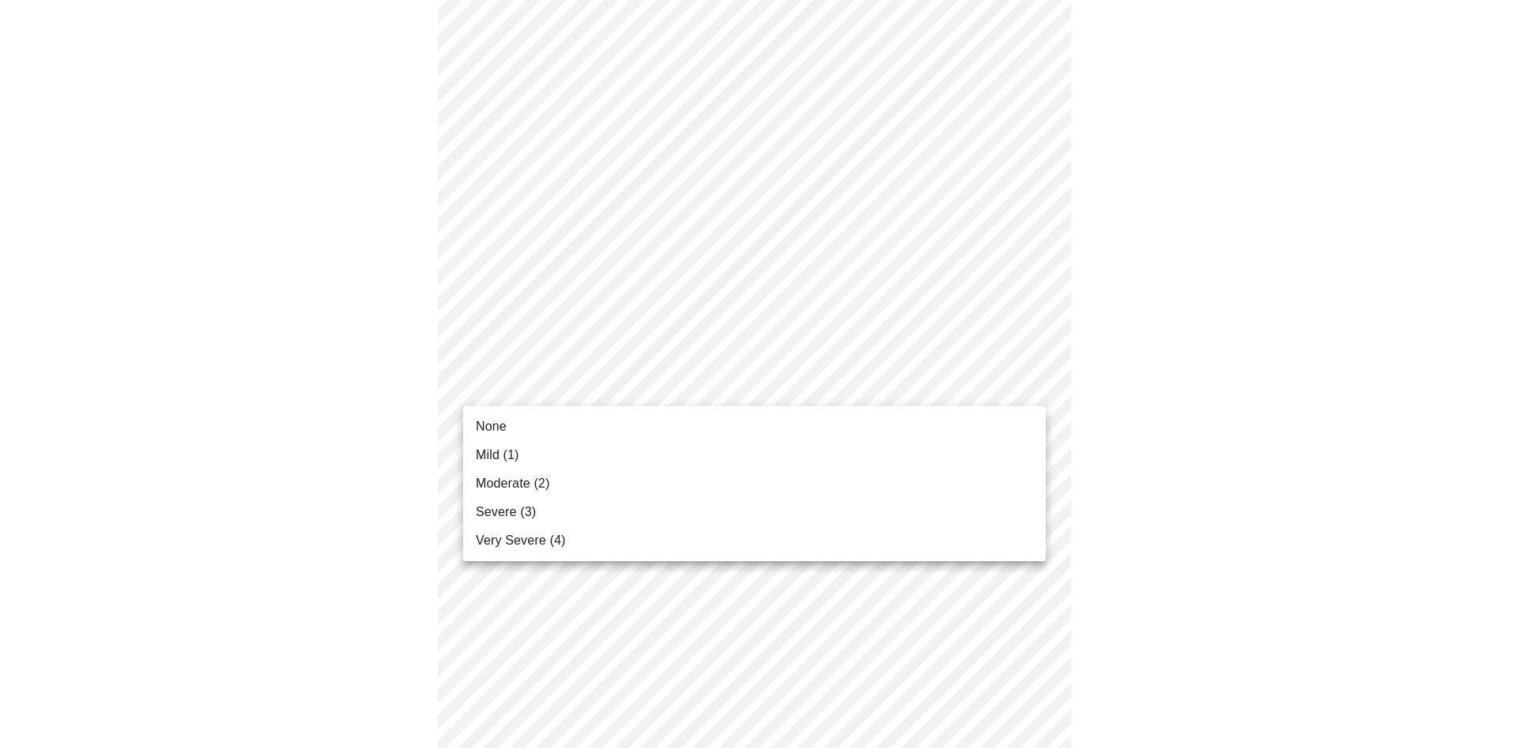
click at [556, 434] on li "None" at bounding box center [754, 426] width 583 height 29
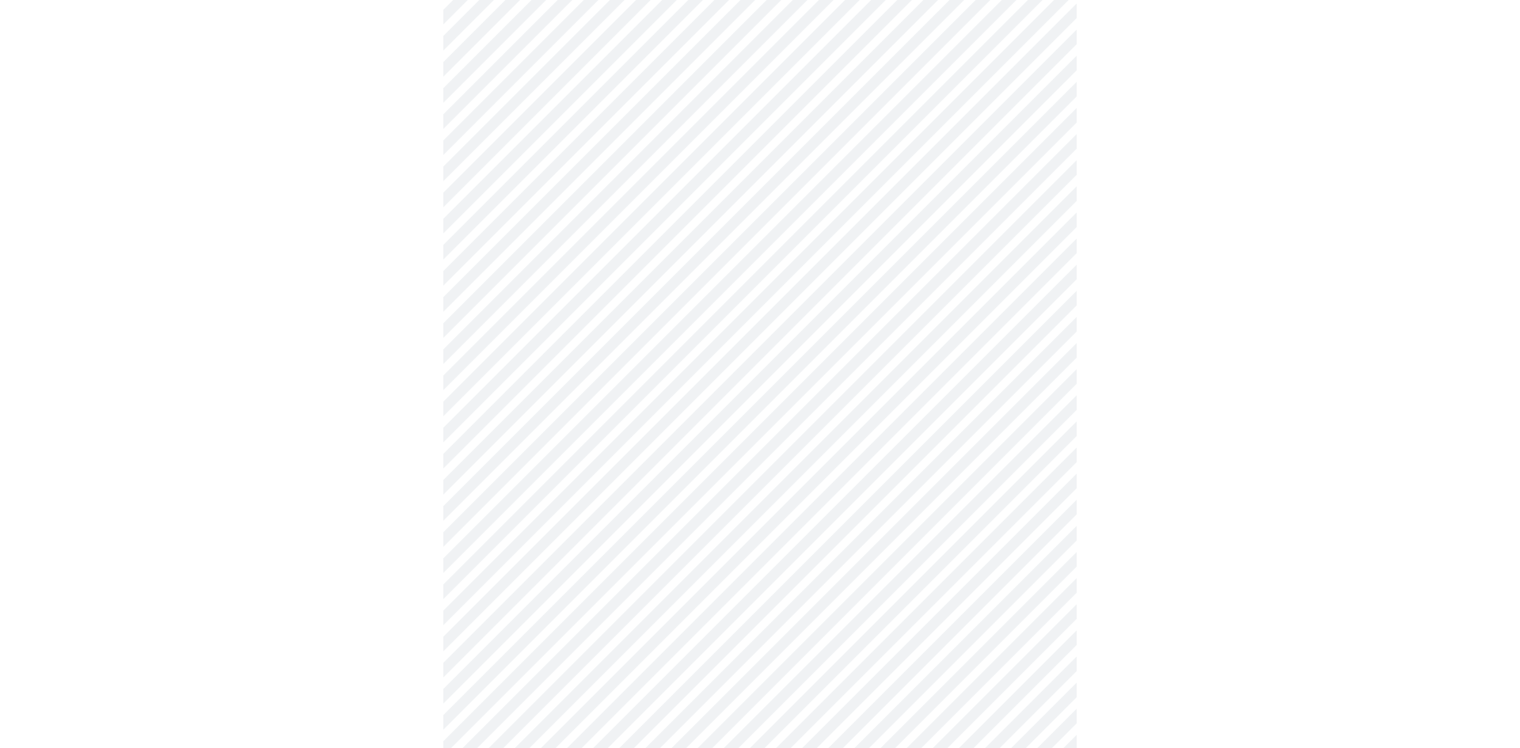
click at [563, 495] on body "MyMenopauseRx Appointments Messaging Labs 1 Uploads Medications Community Refer…" at bounding box center [759, 179] width 1507 height 1929
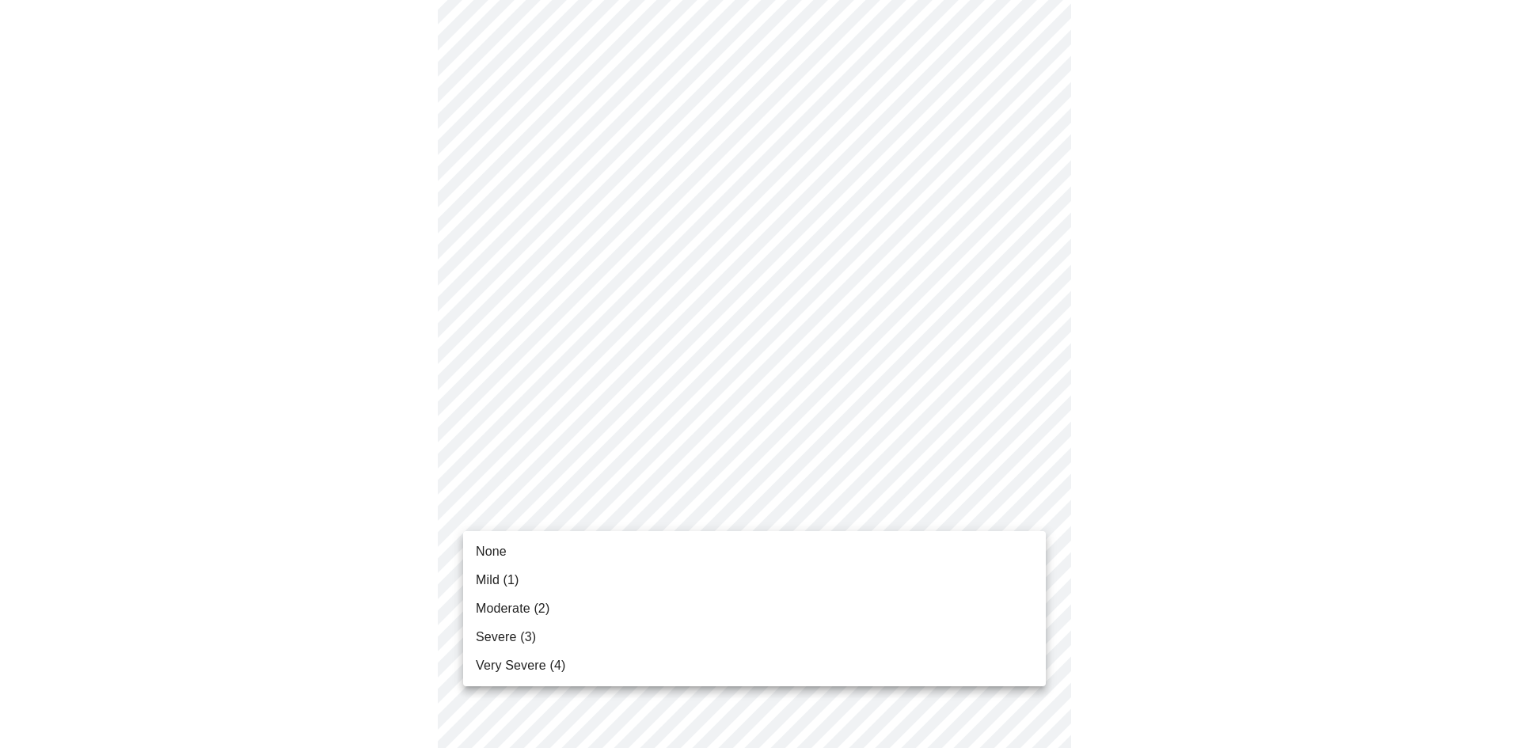
click at [555, 538] on li "None" at bounding box center [754, 552] width 583 height 29
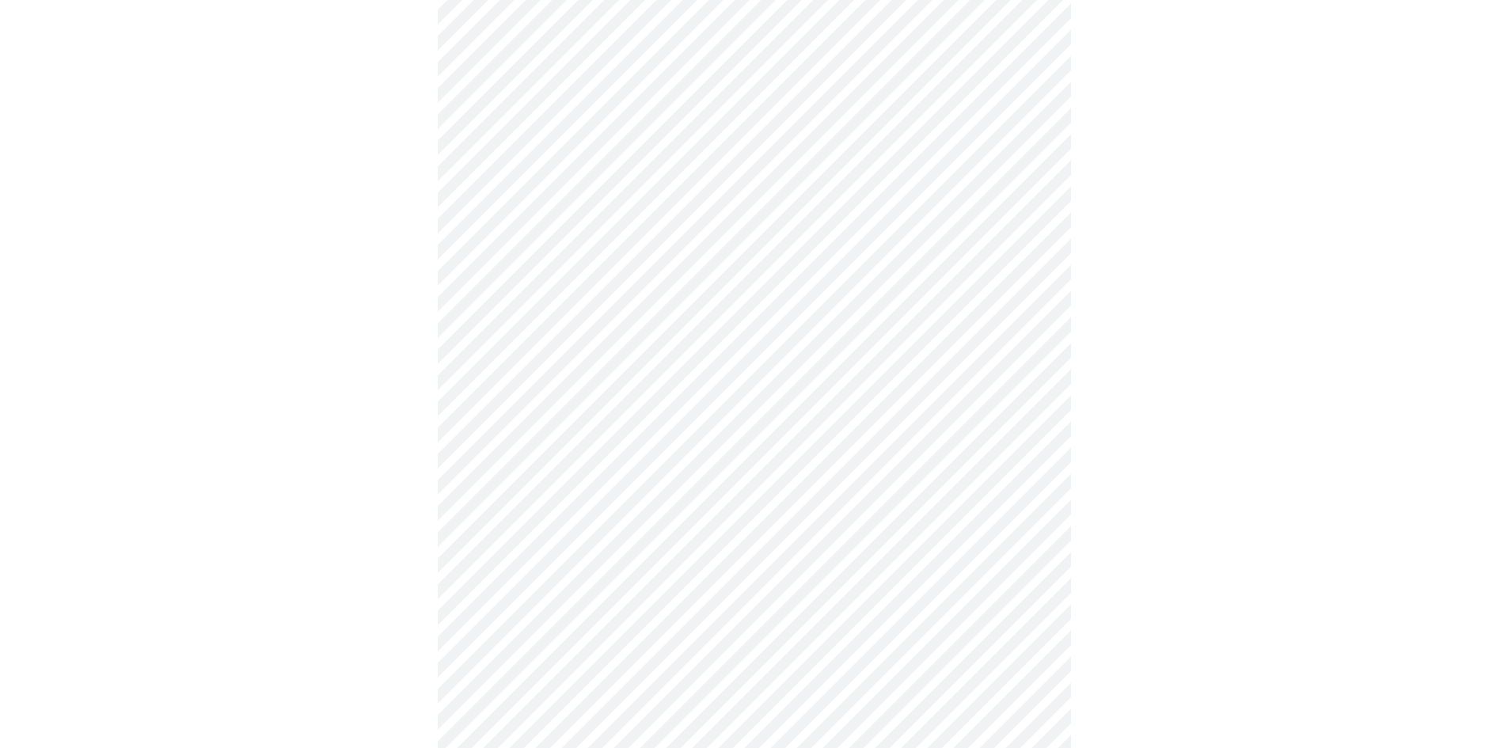
scroll to position [1029, 0]
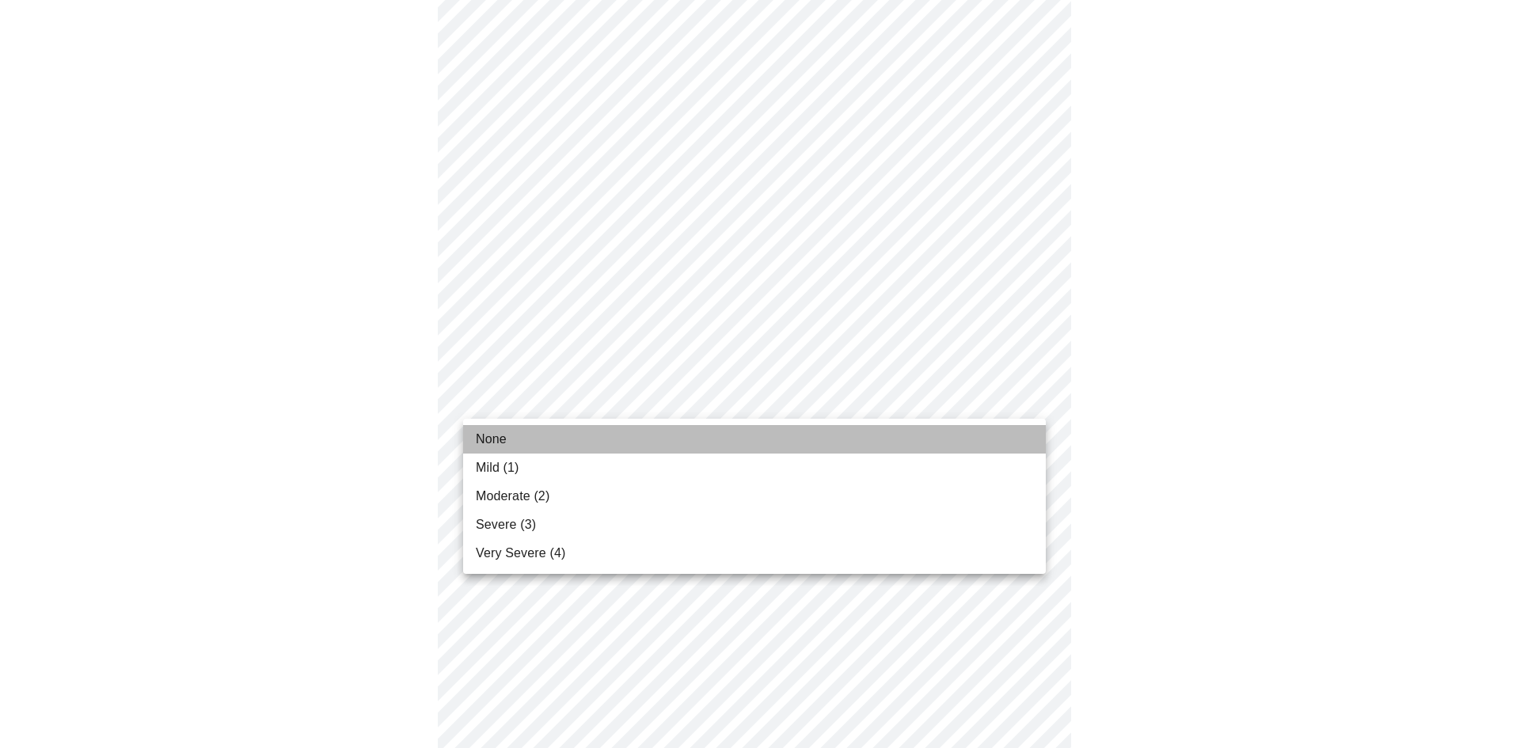
click at [570, 439] on li "None" at bounding box center [754, 439] width 583 height 29
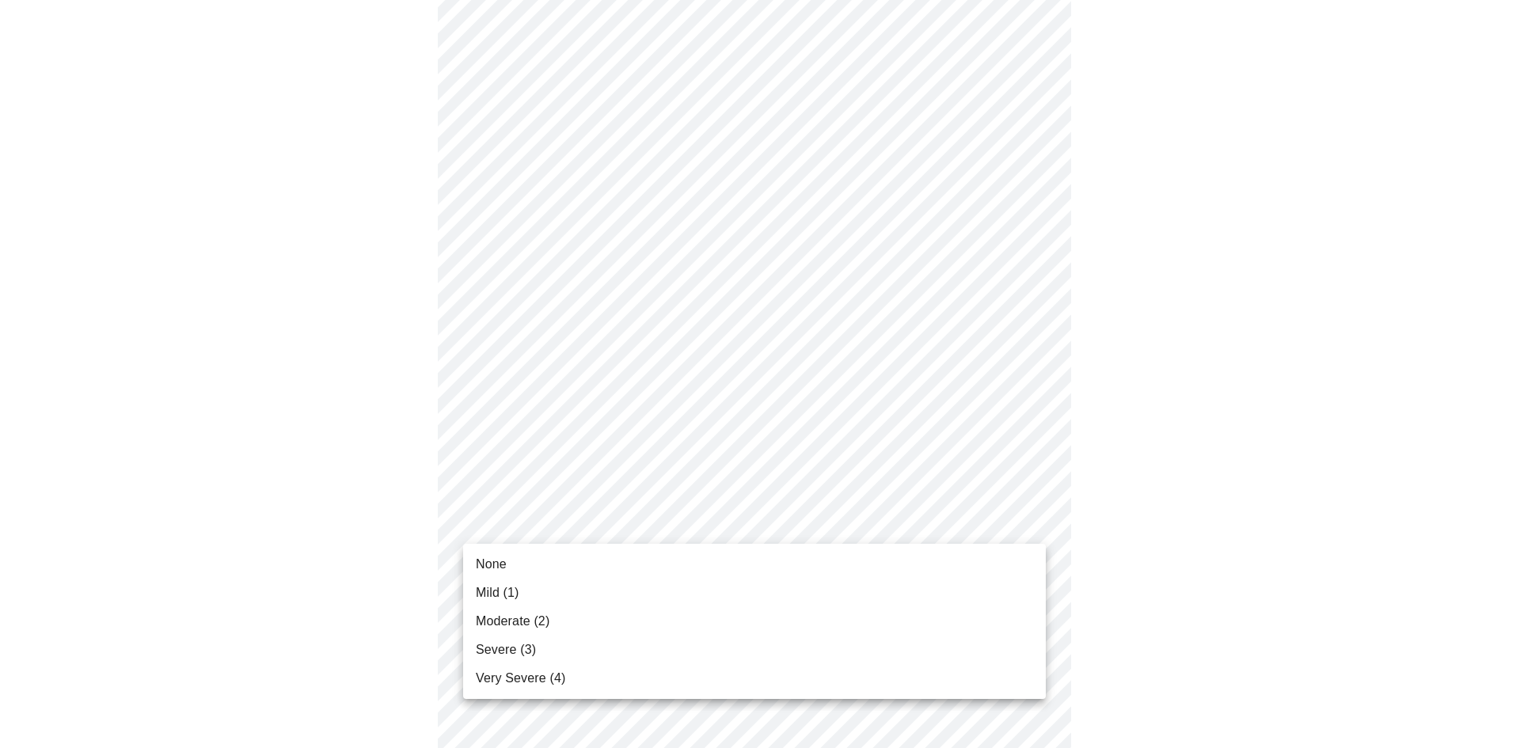
click at [561, 610] on li "Moderate (2)" at bounding box center [754, 621] width 583 height 29
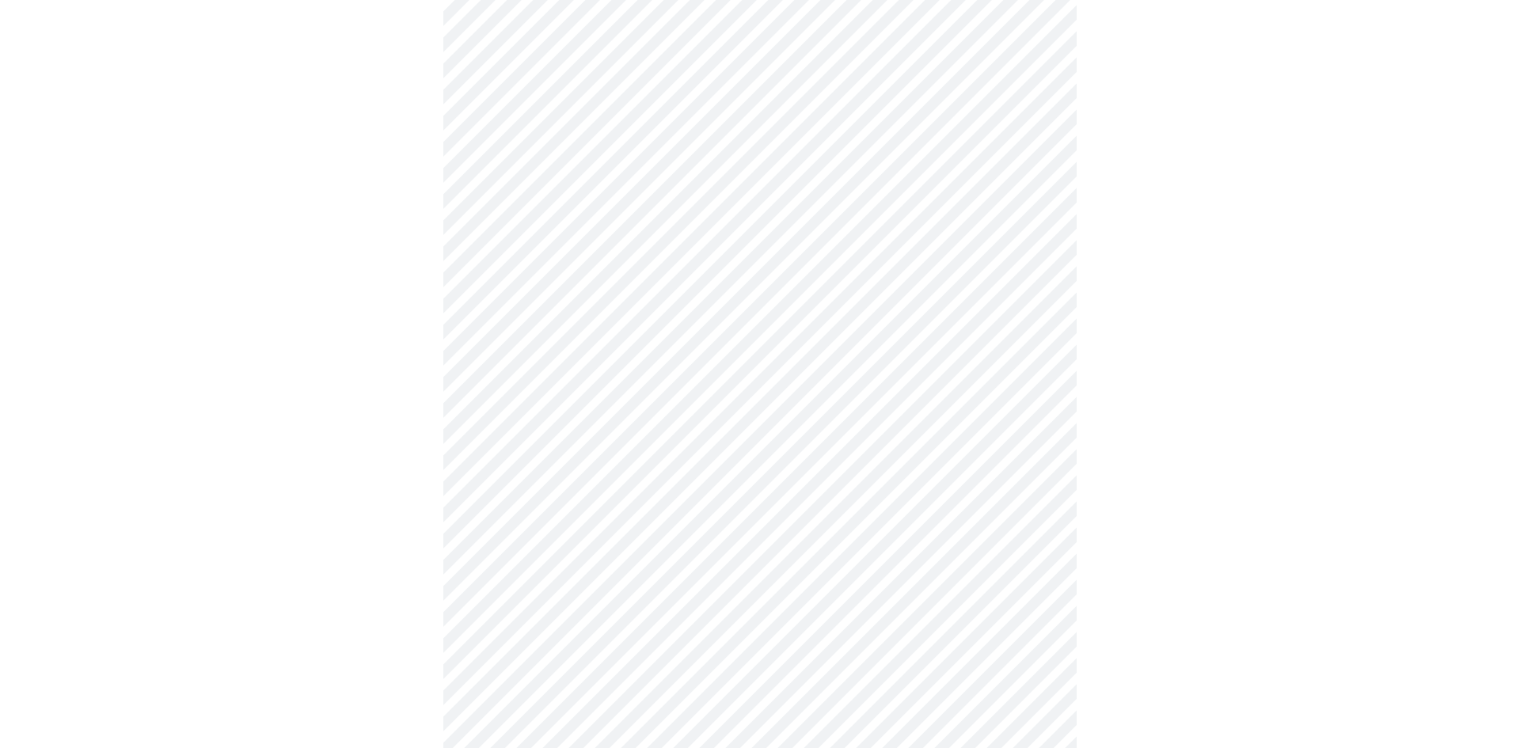
click at [530, 343] on body "MyMenopauseRx Appointments Messaging Labs 1 Uploads Medications Community Refer…" at bounding box center [759, 154] width 1507 height 1563
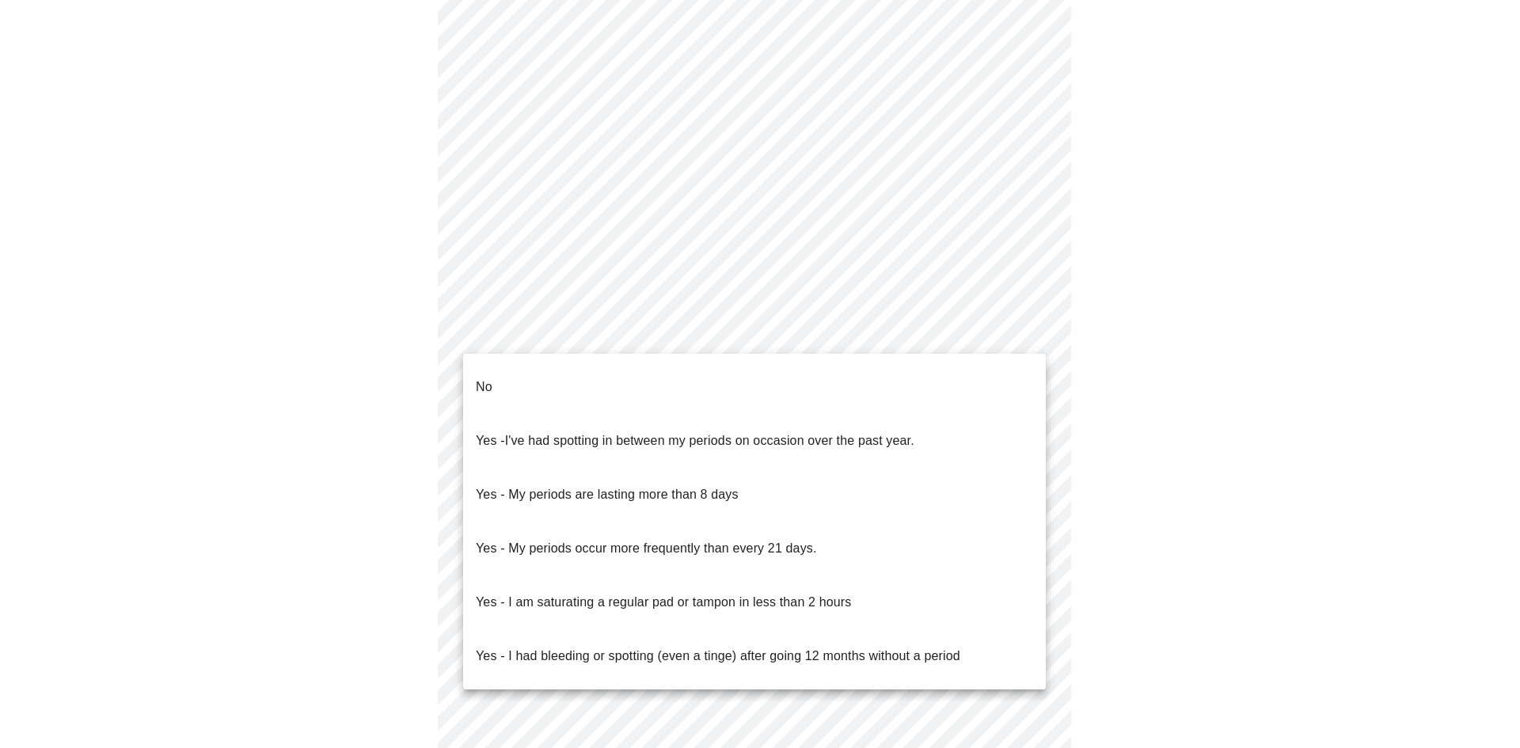
click at [513, 378] on li "No" at bounding box center [754, 387] width 583 height 54
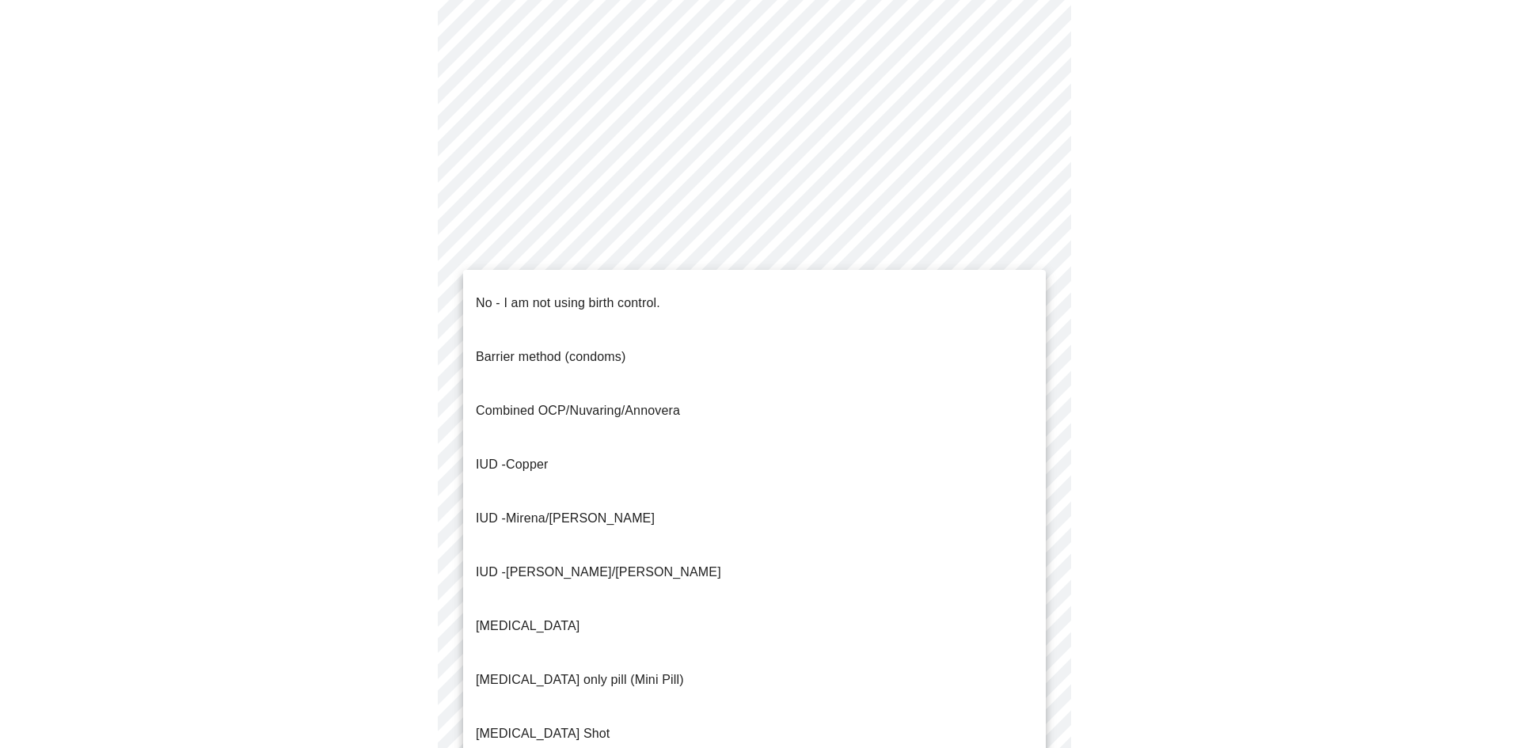
click at [545, 447] on body "MyMenopauseRx Appointments Messaging Labs 1 Uploads Medications Community Refer…" at bounding box center [759, 149] width 1507 height 1553
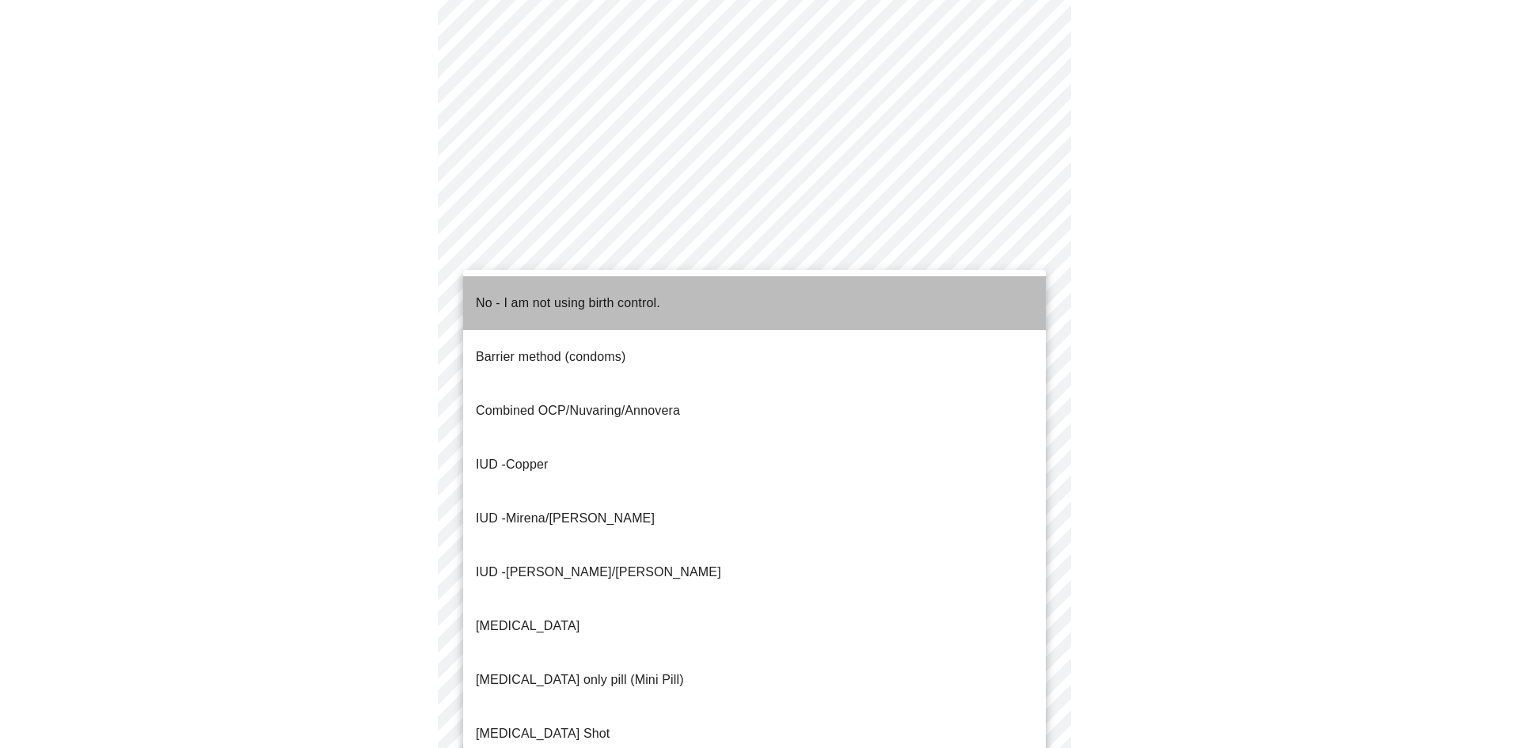
click at [535, 294] on p "No - I am not using birth control." at bounding box center [568, 303] width 184 height 19
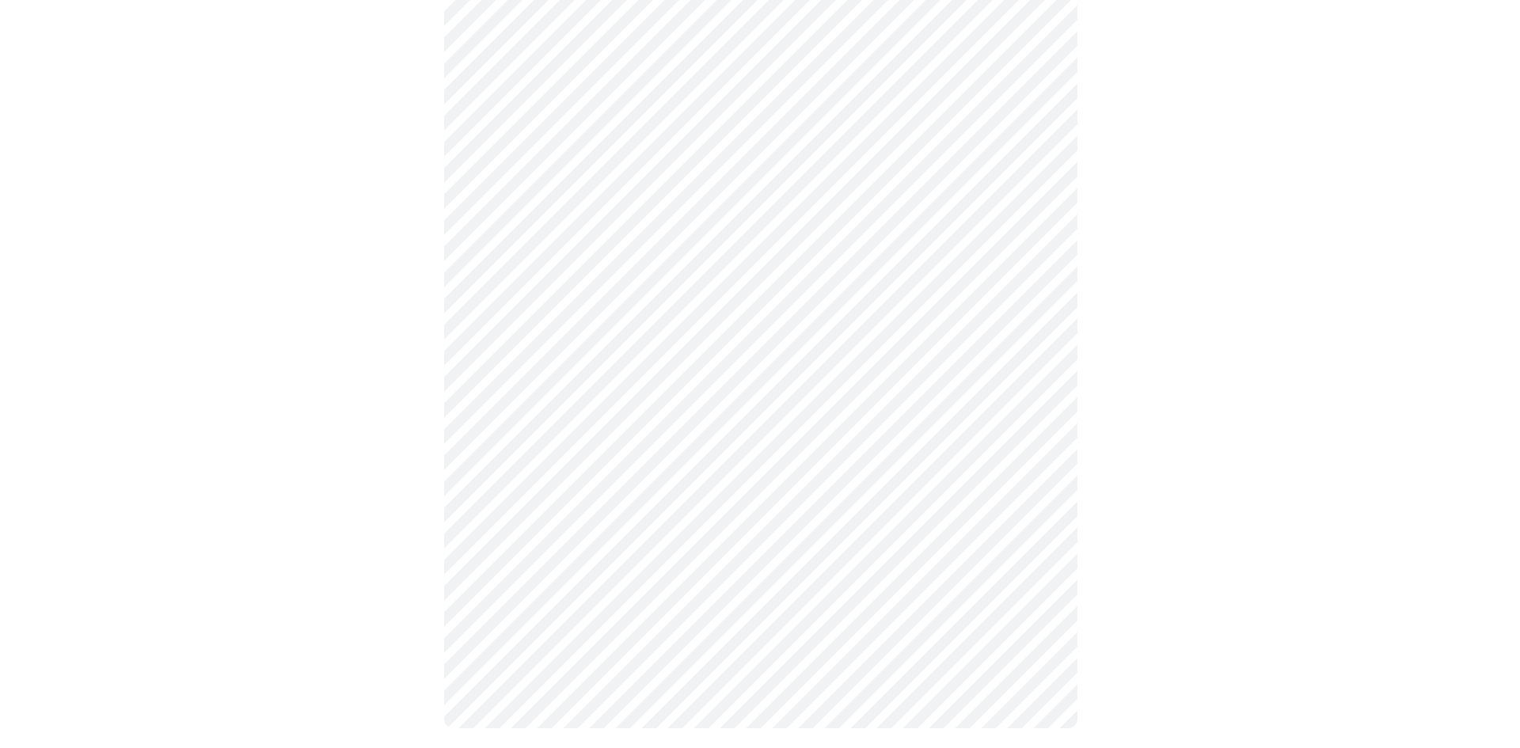
scroll to position [796, 0]
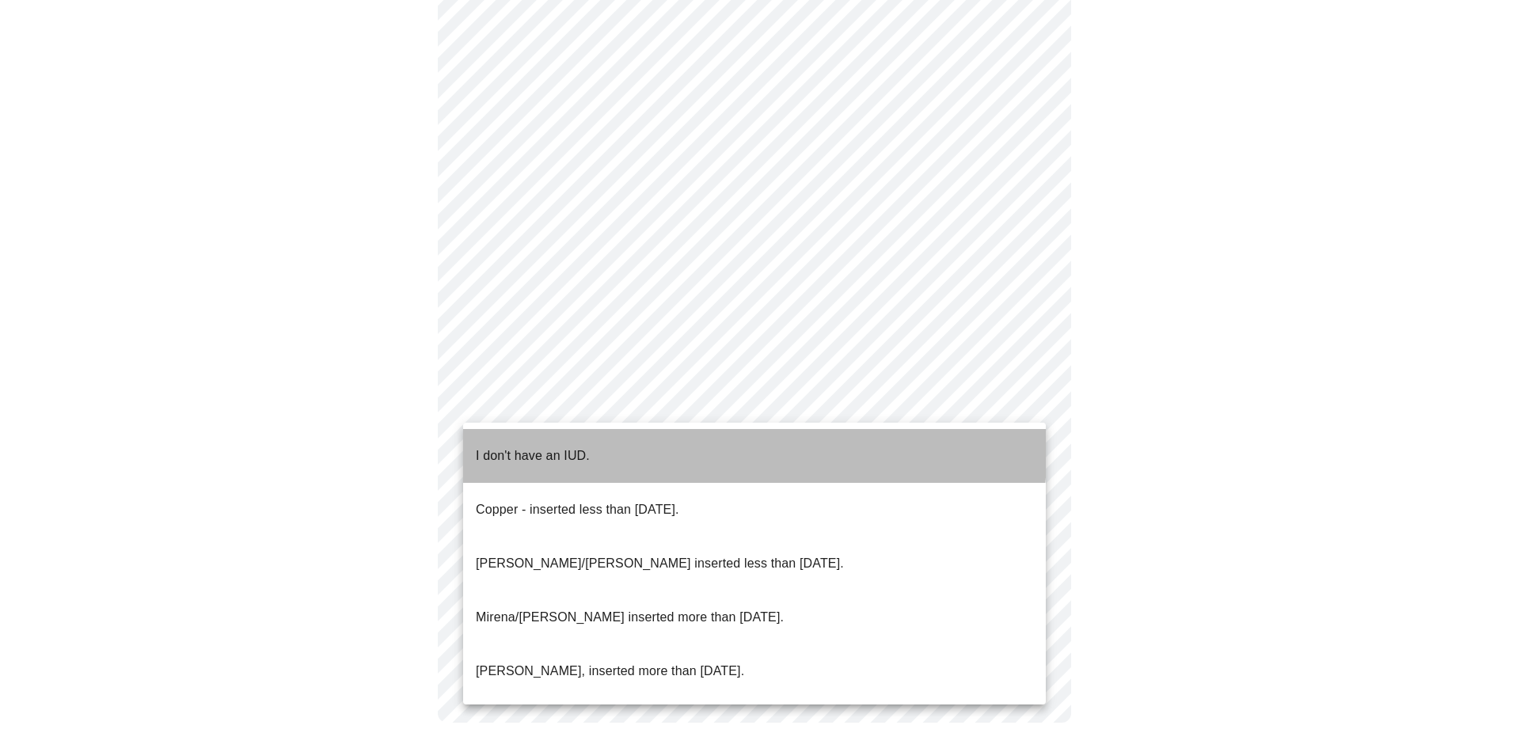
click at [542, 447] on p "I don't have an IUD." at bounding box center [533, 456] width 114 height 19
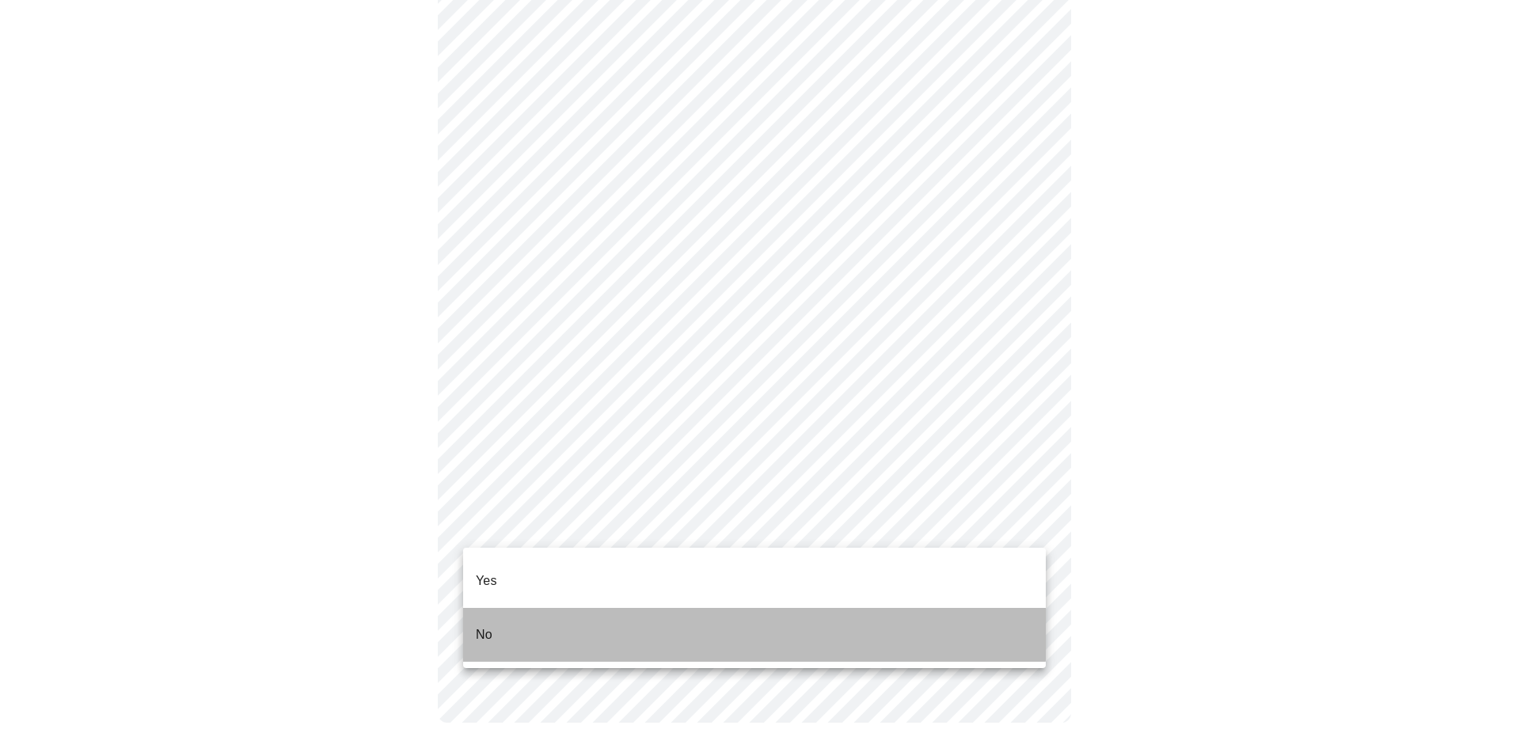
click at [569, 609] on li "No" at bounding box center [754, 635] width 583 height 54
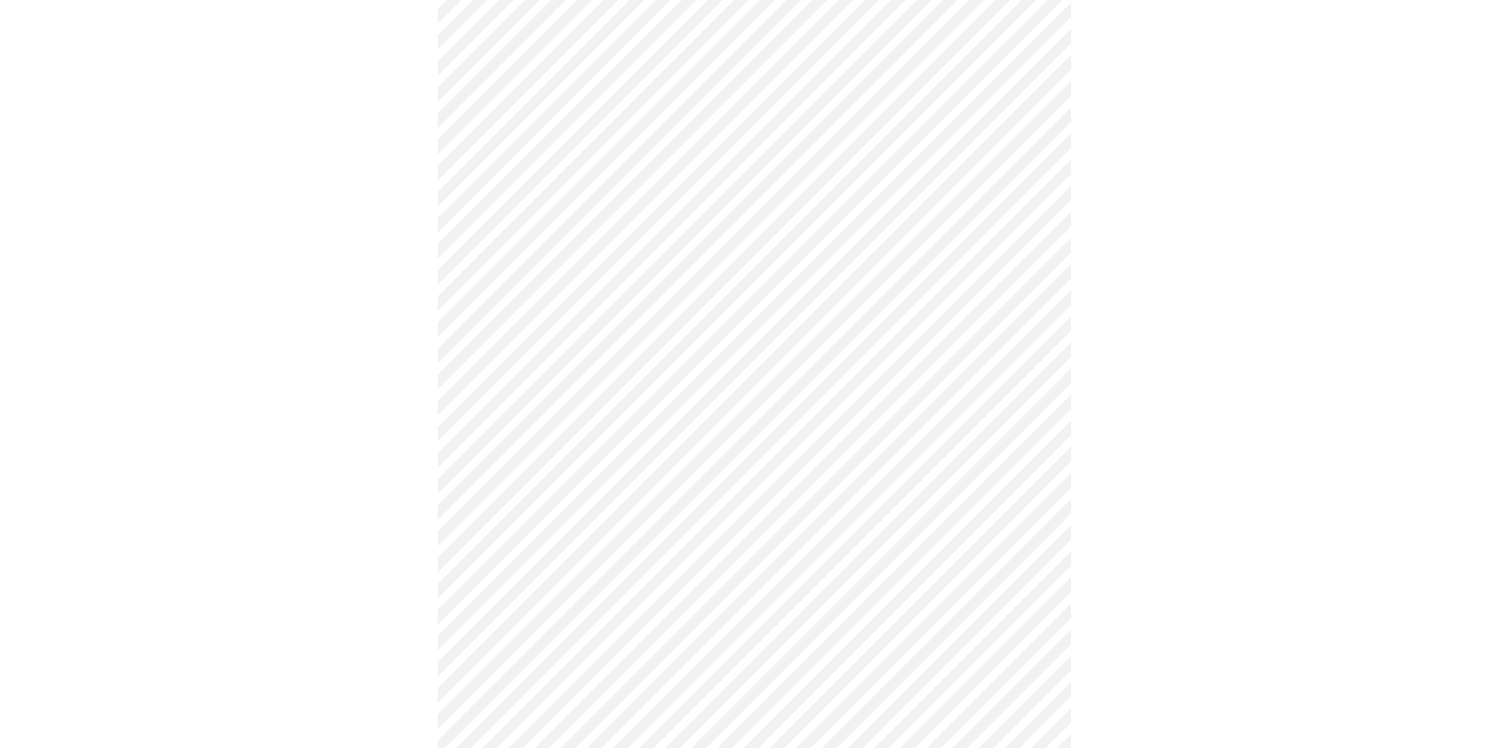
scroll to position [4057, 0]
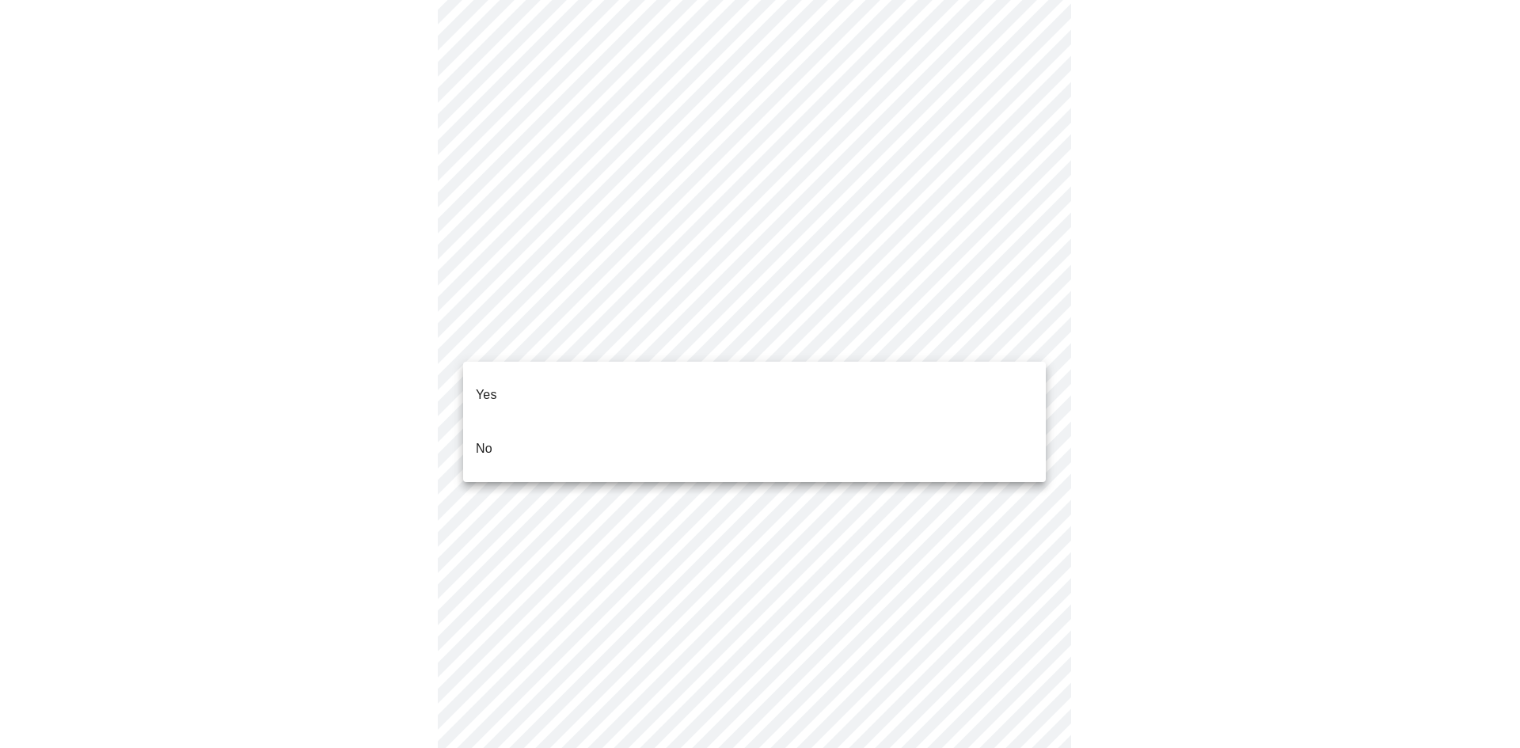
click at [531, 422] on li "No" at bounding box center [754, 449] width 583 height 54
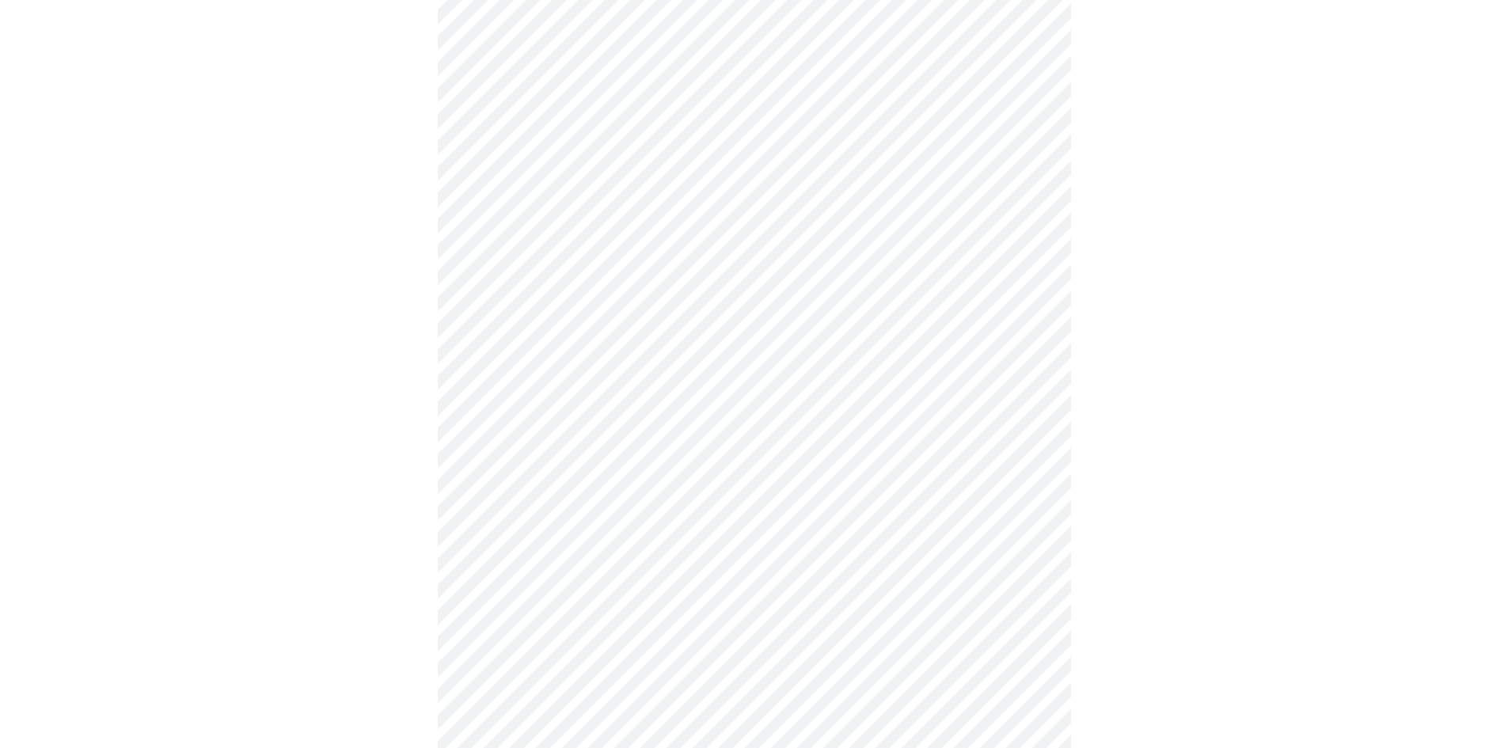
scroll to position [848, 0]
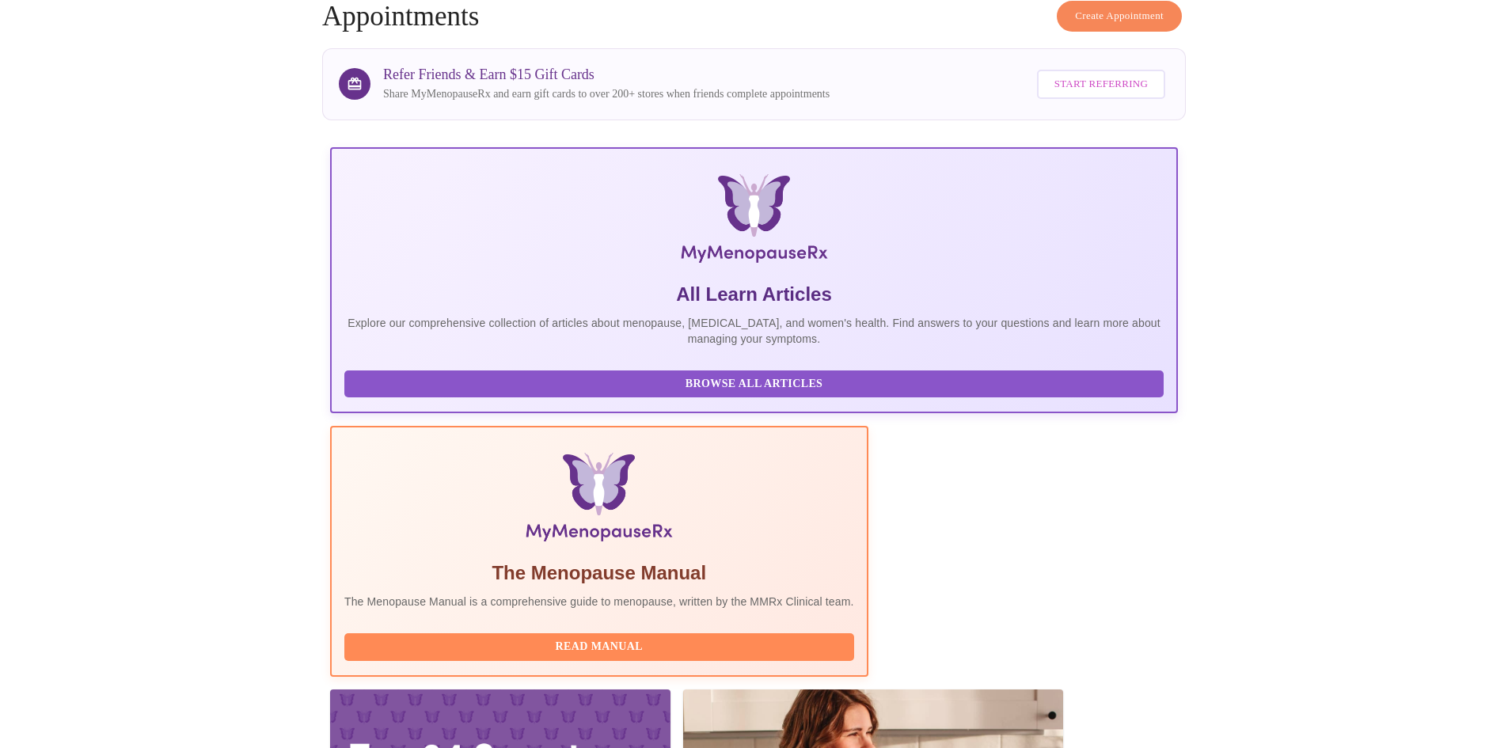
scroll to position [238, 0]
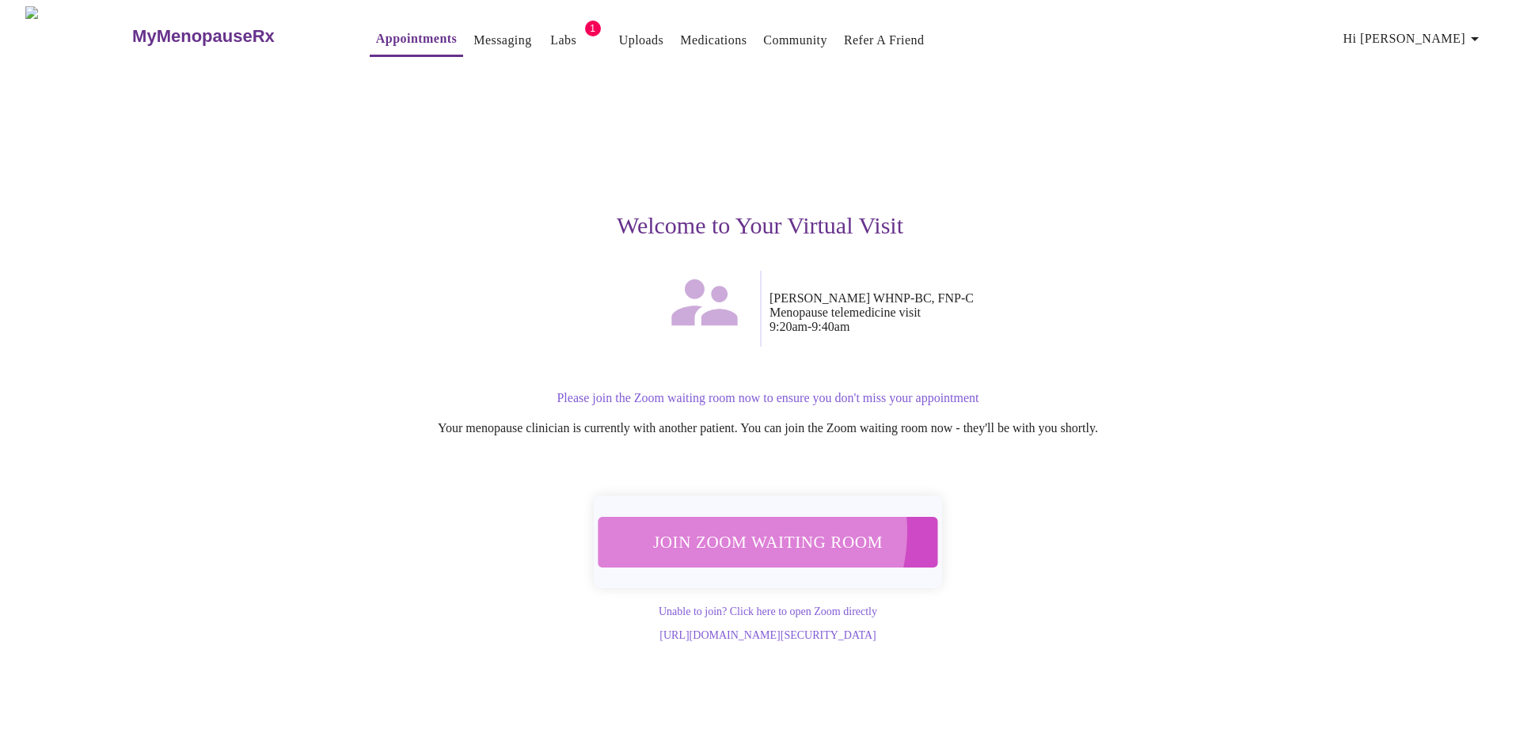
click at [731, 527] on span "Join Zoom Waiting Room" at bounding box center [767, 542] width 307 height 30
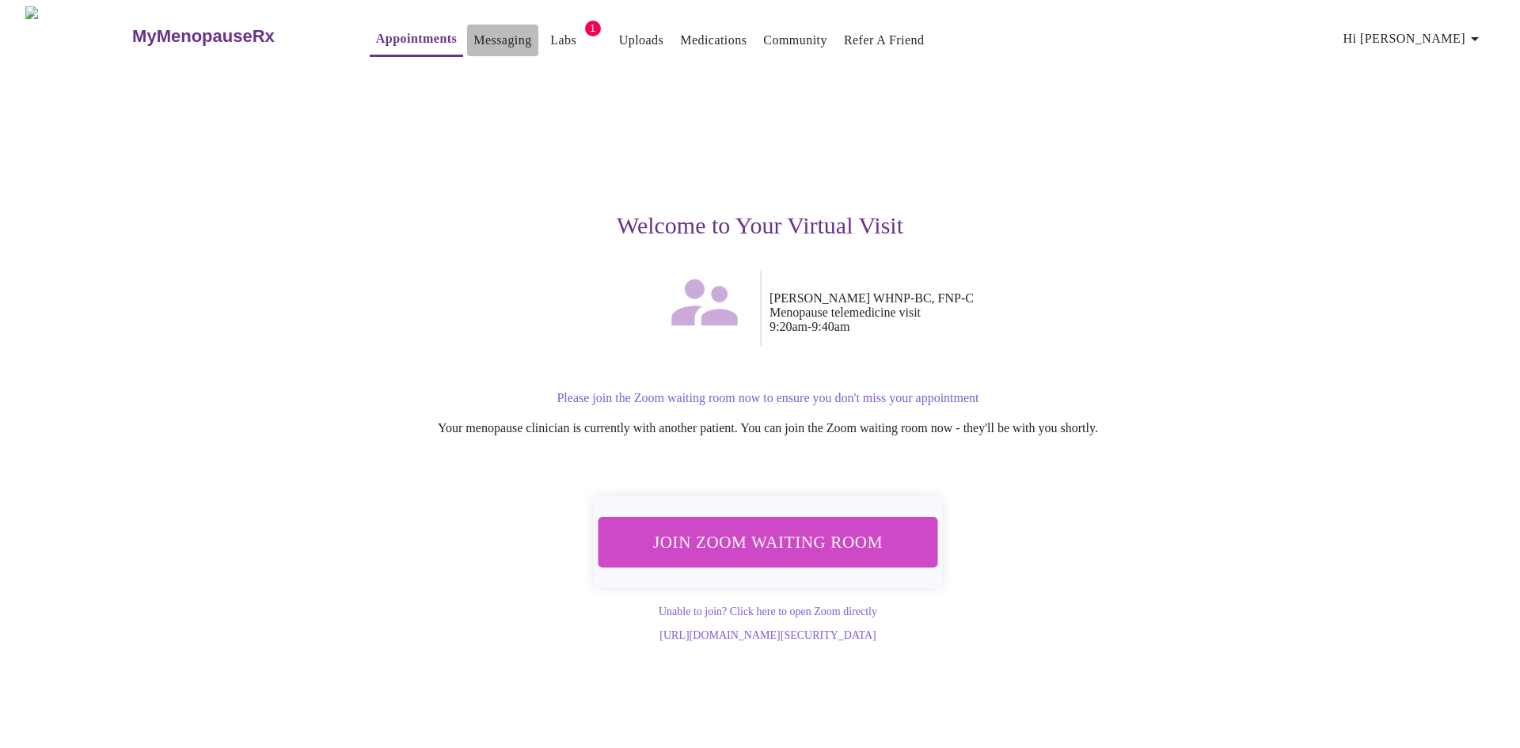
click at [473, 37] on link "Messaging" at bounding box center [502, 40] width 58 height 22
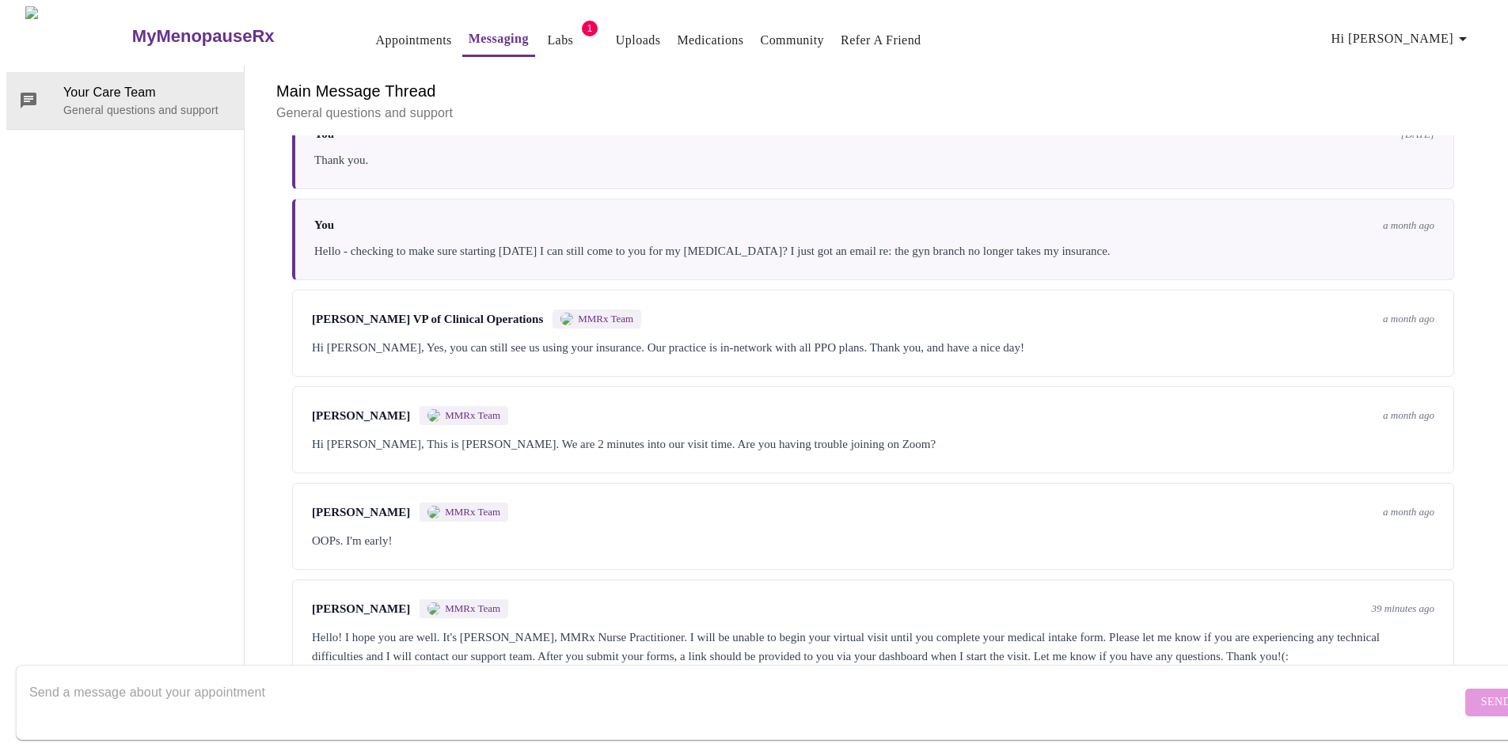
scroll to position [4798, 0]
click at [378, 677] on textarea "Send a message about your appointment" at bounding box center [745, 702] width 1432 height 51
type textarea "Are you able to join? I am in the waiting room and my forms have been completed"
click at [1465, 689] on button "Send" at bounding box center [1496, 703] width 62 height 28
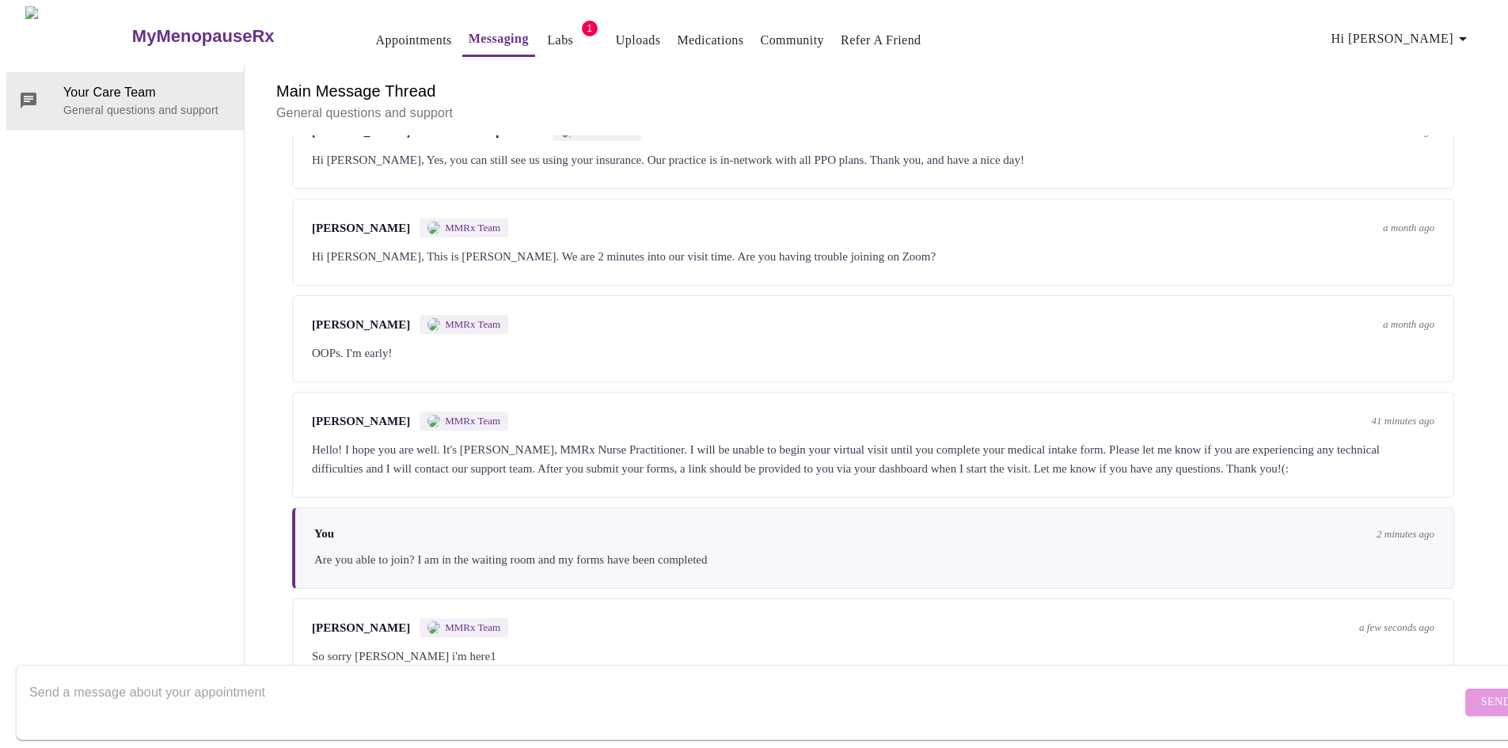
scroll to position [4779, 0]
